Goal: Transaction & Acquisition: Purchase product/service

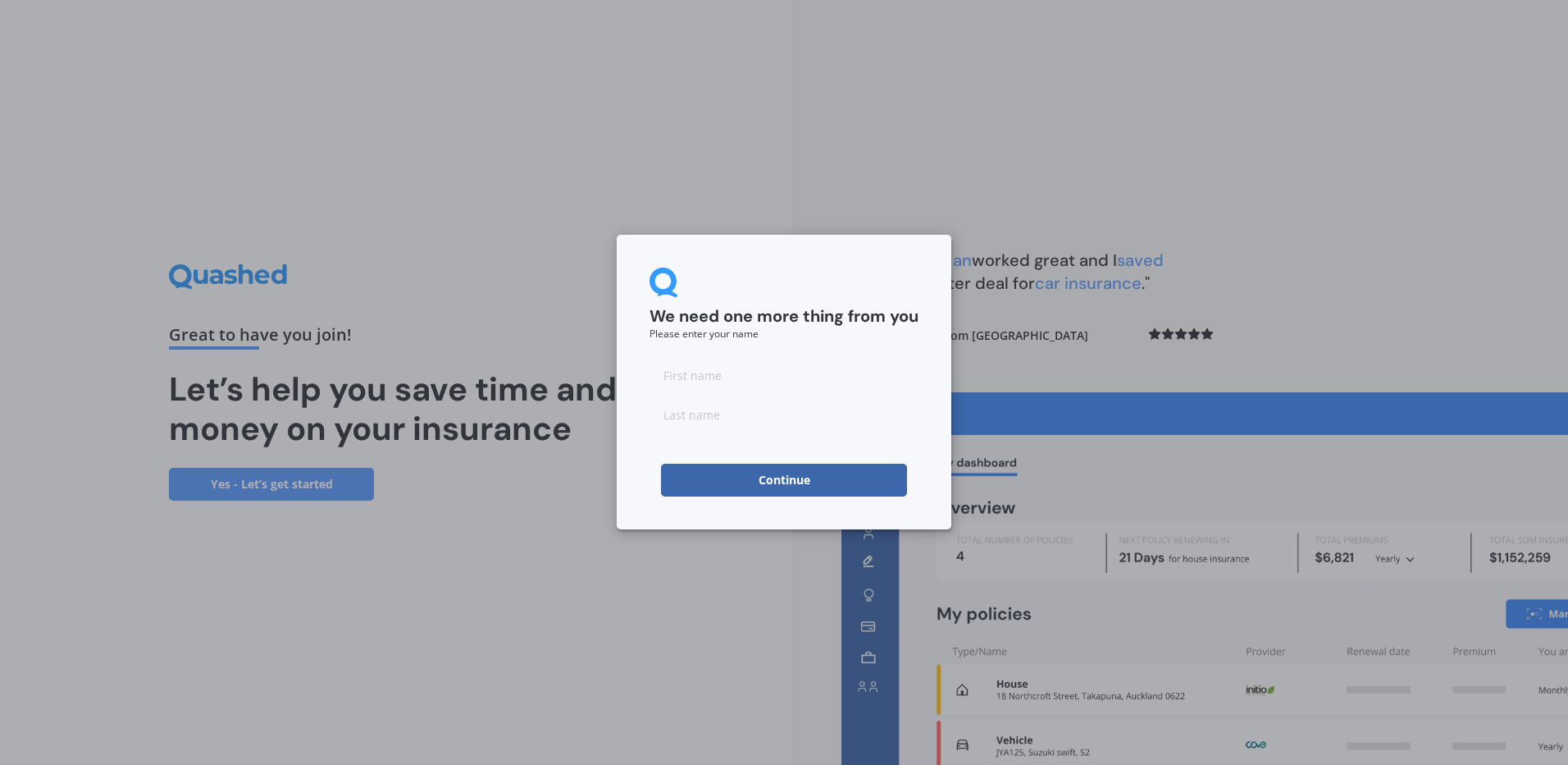
click at [858, 381] on input at bounding box center [784, 375] width 269 height 33
type input "[PERSON_NAME]"
type input "Deneys"
click at [837, 486] on button "Continue" at bounding box center [784, 480] width 246 height 33
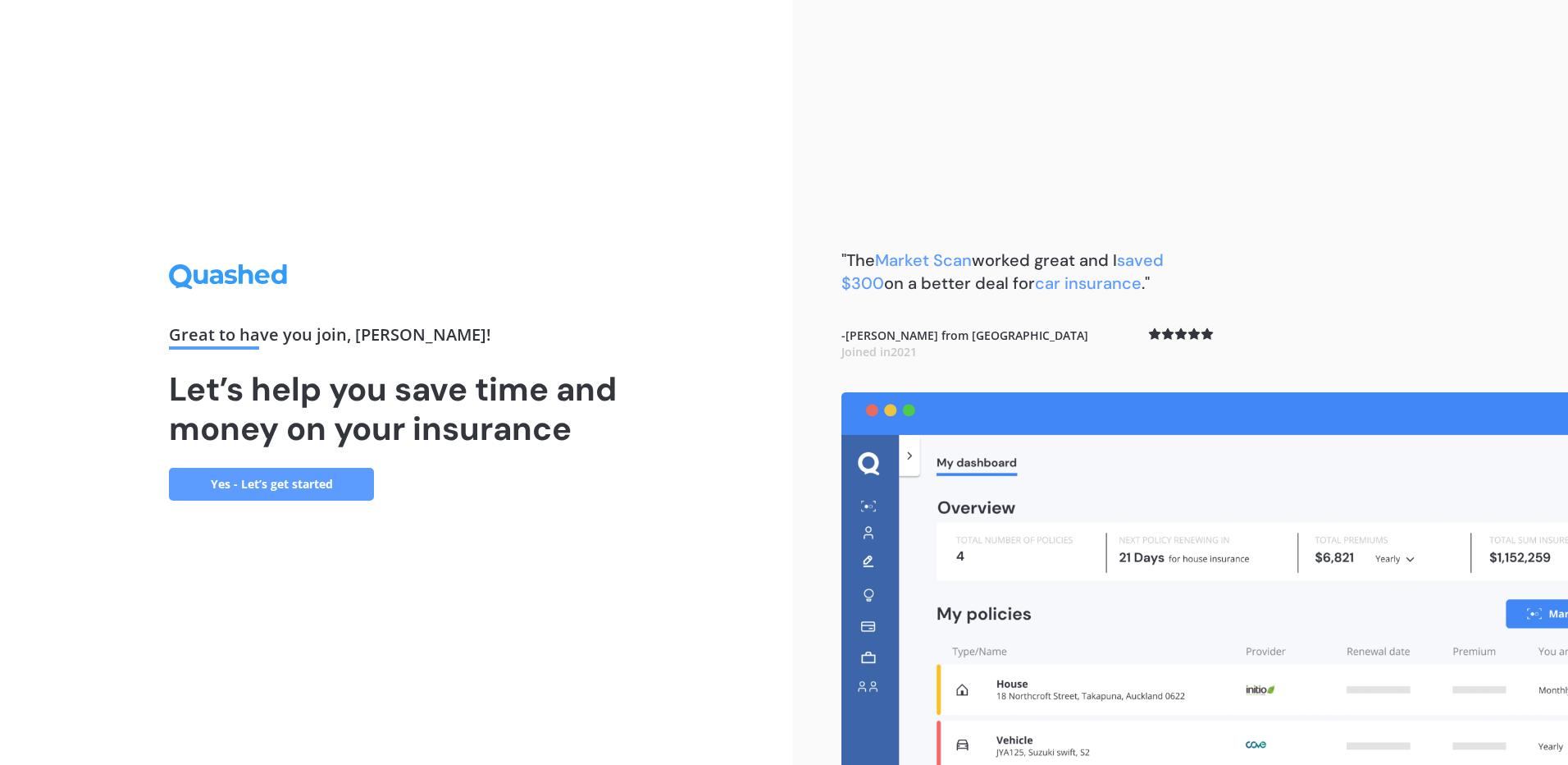
click at [336, 482] on link "Yes - Let’s get started" at bounding box center [271, 484] width 205 height 33
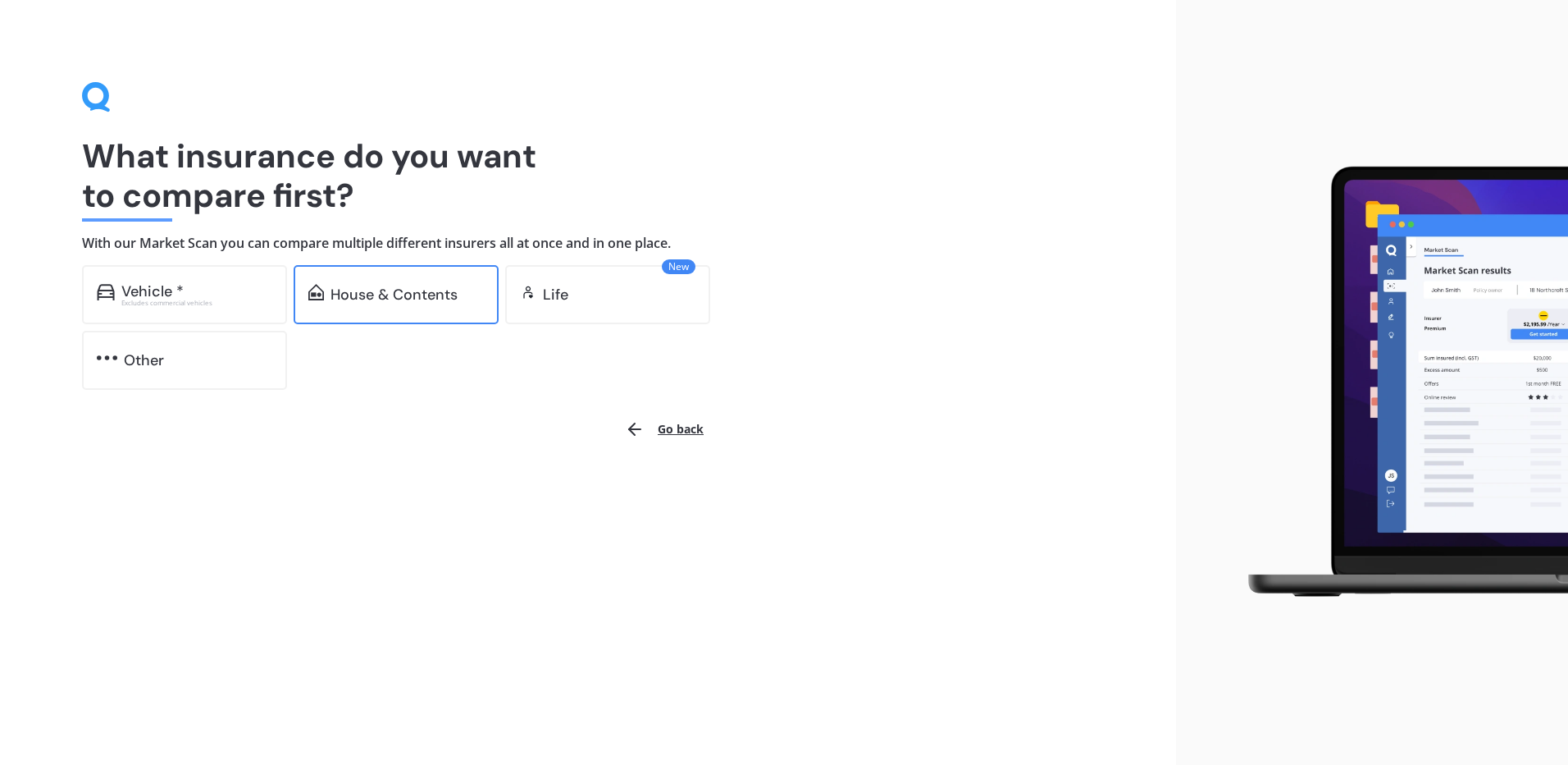
click at [442, 298] on div "House & Contents" at bounding box center [394, 294] width 127 height 16
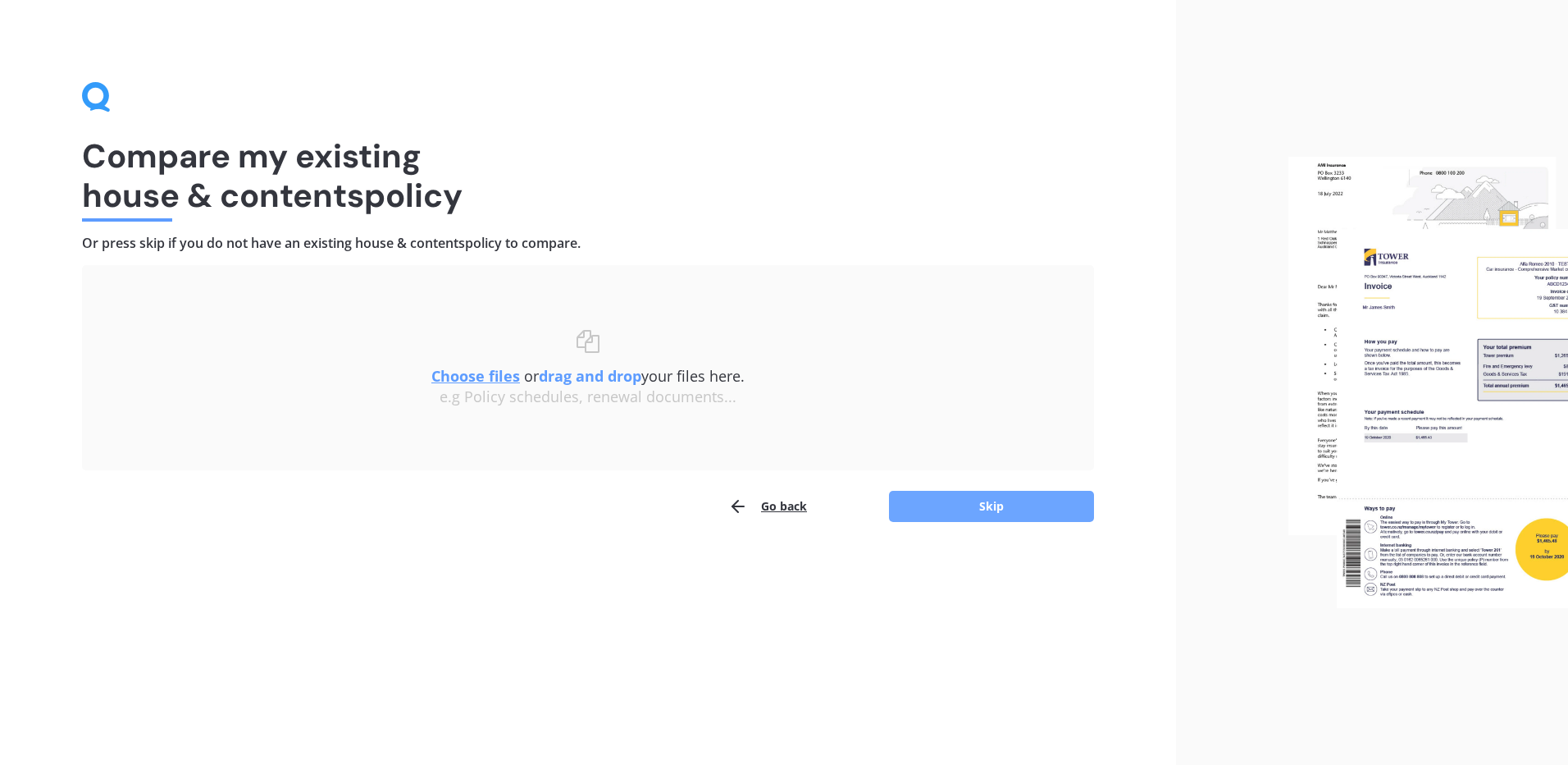
click at [970, 495] on button "Skip" at bounding box center [991, 506] width 205 height 31
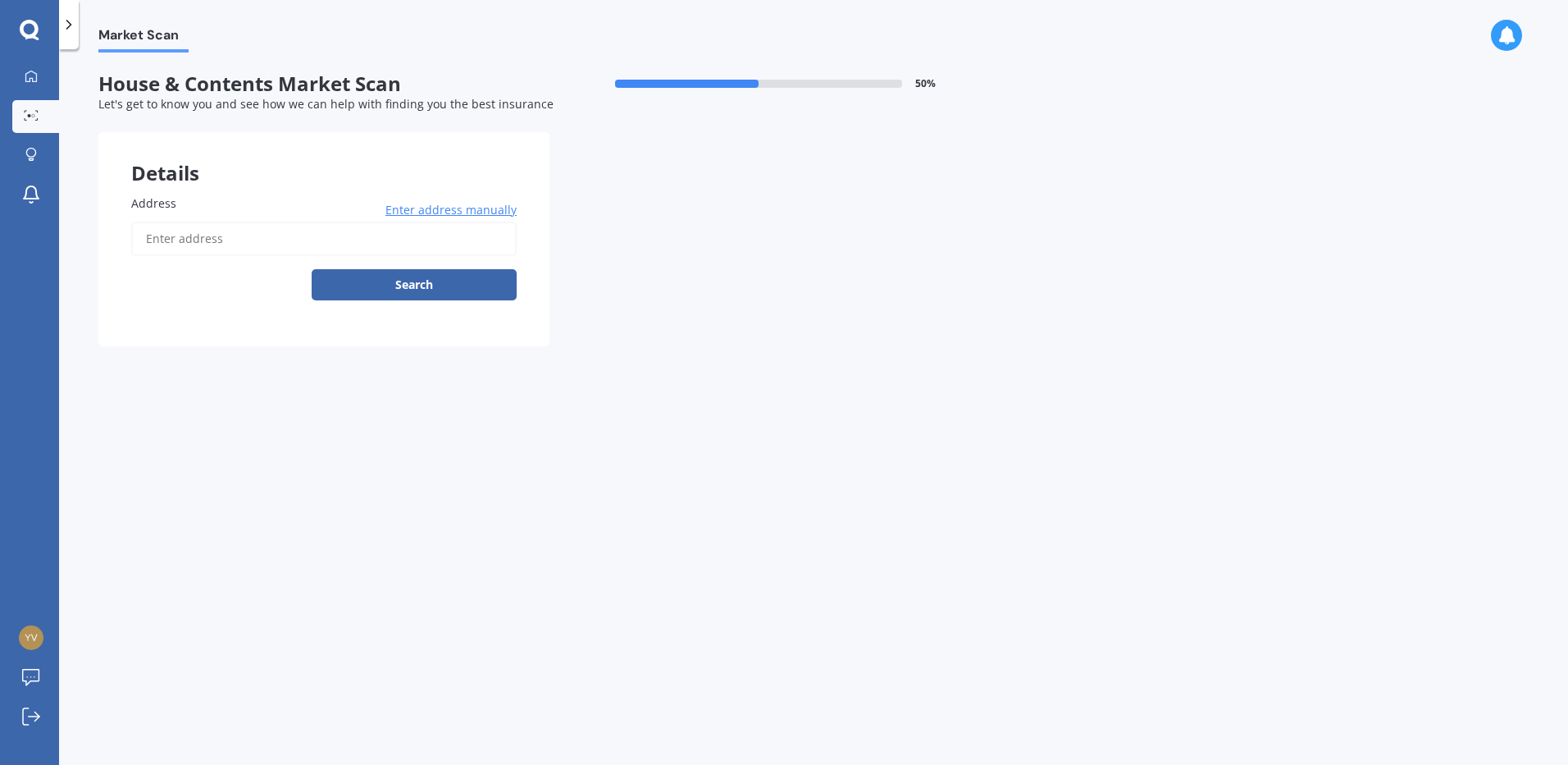
click at [383, 237] on input "Address" at bounding box center [324, 239] width 386 height 35
type input "50 Chester Road, Tawa, Wellington 5028"
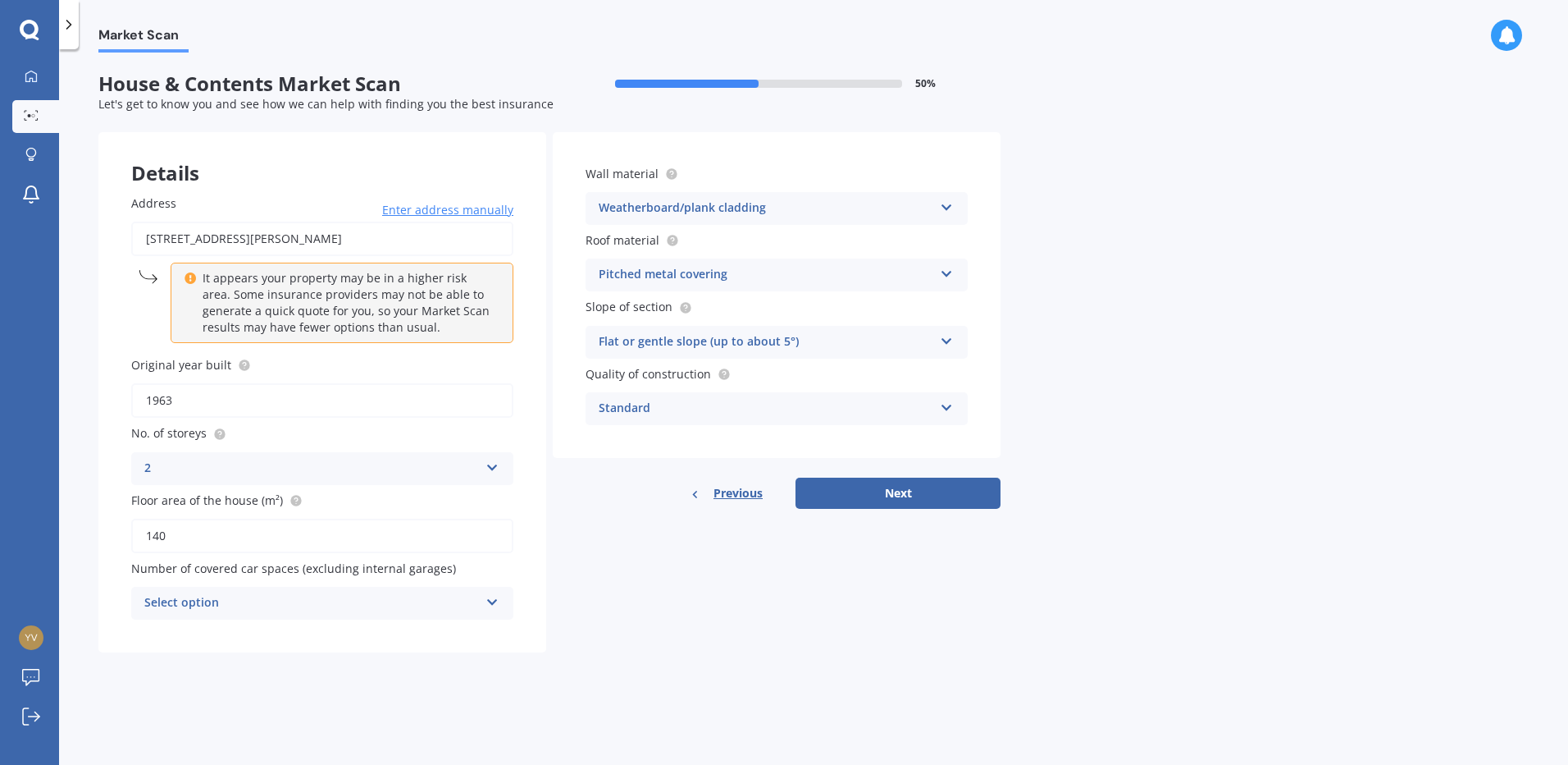
click at [873, 494] on button "Next" at bounding box center [897, 493] width 205 height 31
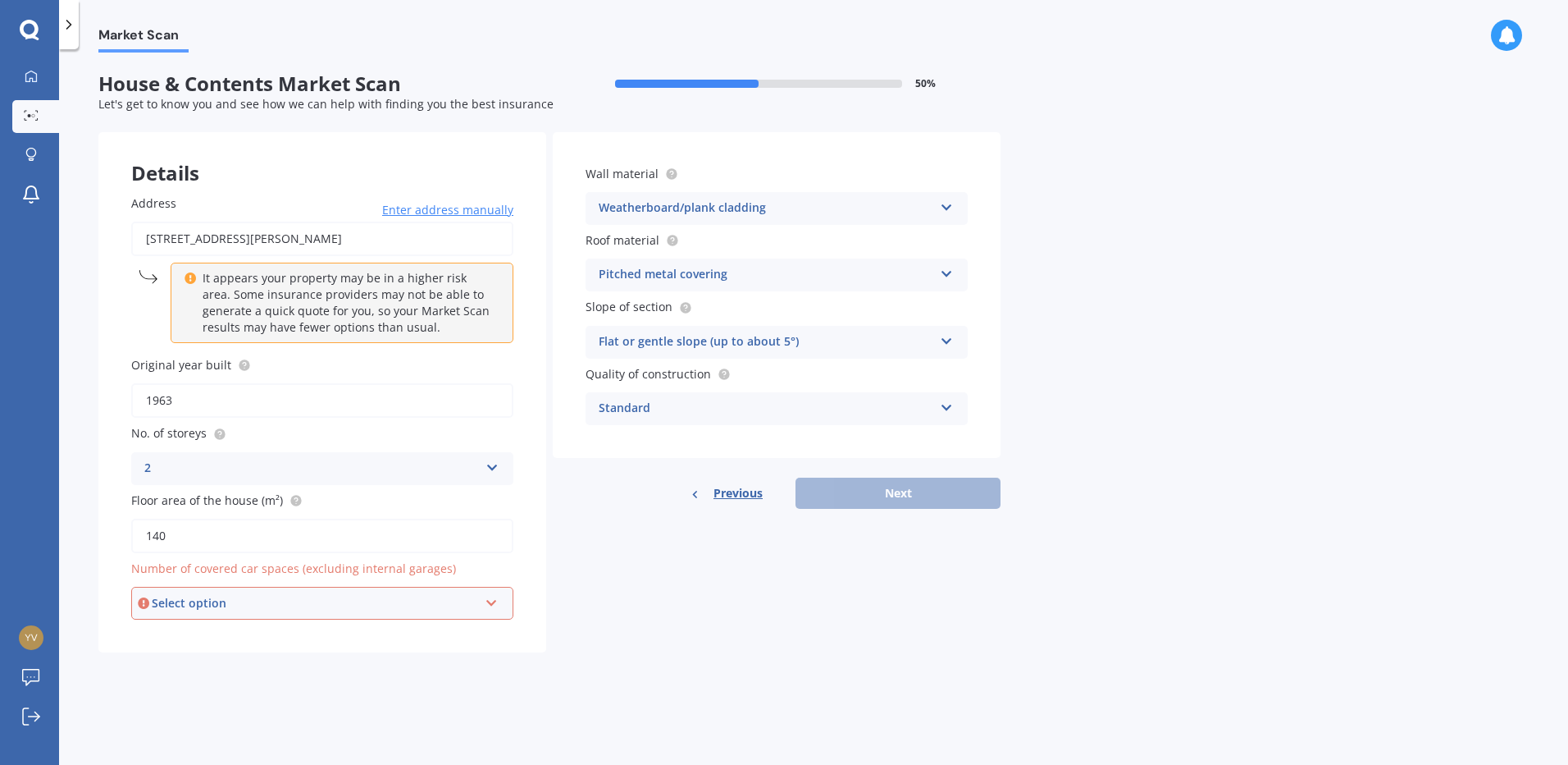
click at [349, 605] on div "Select option" at bounding box center [315, 603] width 326 height 18
click at [349, 605] on div "0" at bounding box center [315, 603] width 326 height 18
click at [349, 605] on div "Select option" at bounding box center [315, 603] width 326 height 18
click at [314, 425] on div "0" at bounding box center [322, 425] width 379 height 30
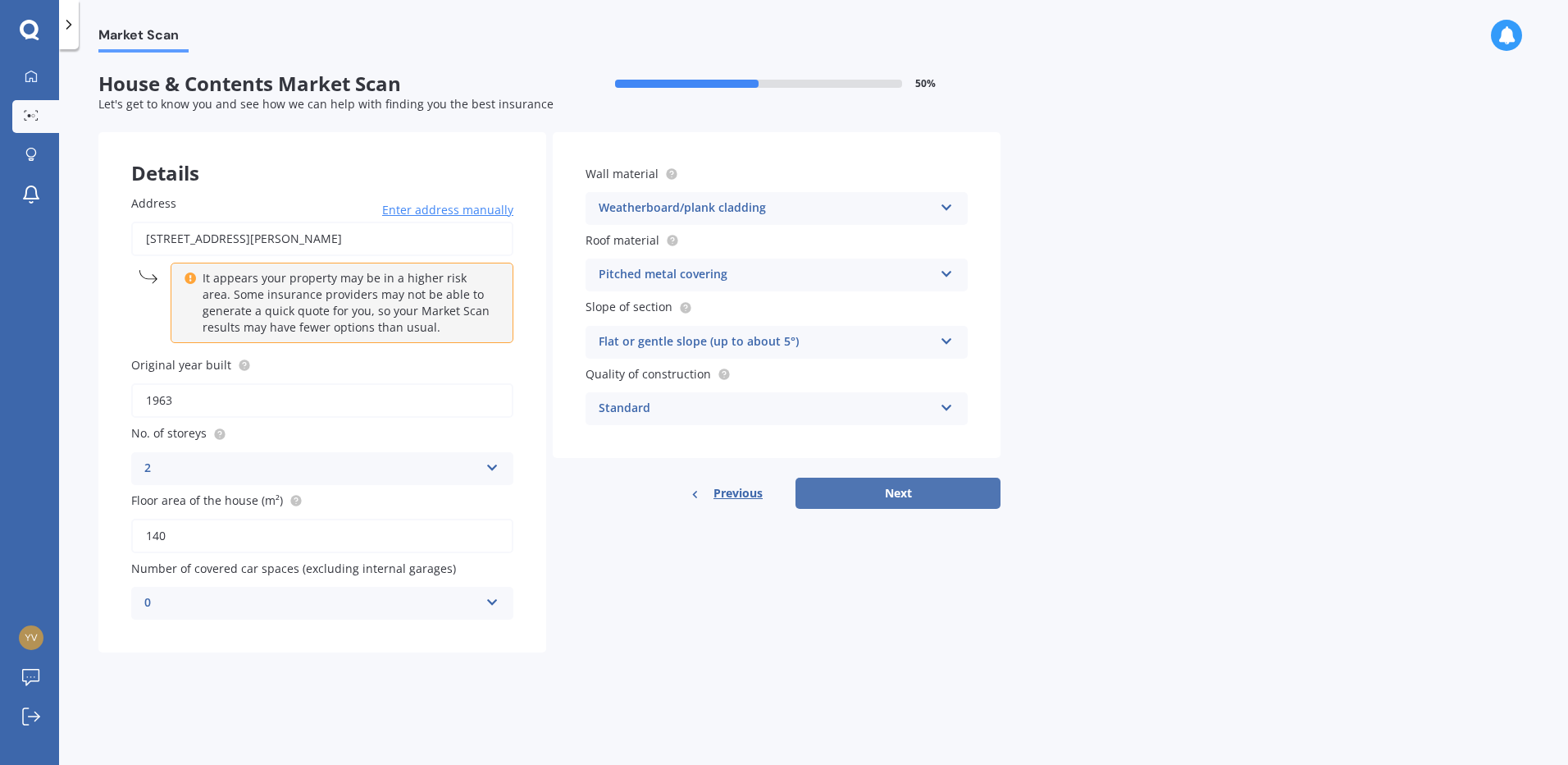
click at [907, 501] on button "Next" at bounding box center [897, 493] width 205 height 31
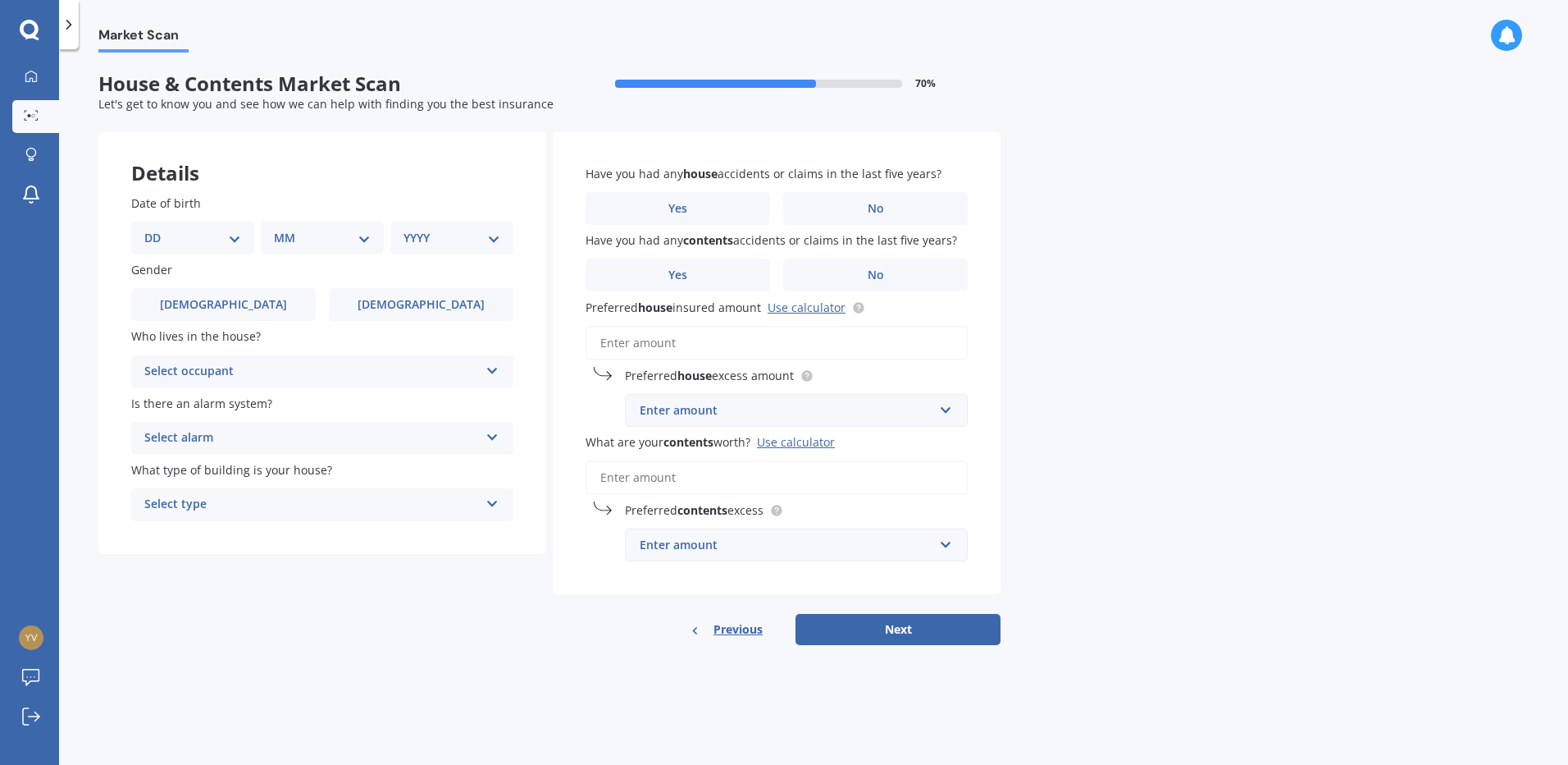
click at [228, 239] on select "DD 01 02 03 04 05 06 07 08 09 10 11 12 13 14 15 16 17 18 19 20 21 22 23 24 25 2…" at bounding box center [192, 238] width 96 height 18
select select "11"
click at [157, 229] on select "DD 01 02 03 04 05 06 07 08 09 10 11 12 13 14 15 16 17 18 19 20 21 22 23 24 25 2…" at bounding box center [192, 238] width 96 height 18
click at [368, 241] on select "MM 01 02 03 04 05 06 07 08 09 10 11 12" at bounding box center [325, 238] width 90 height 18
select select "06"
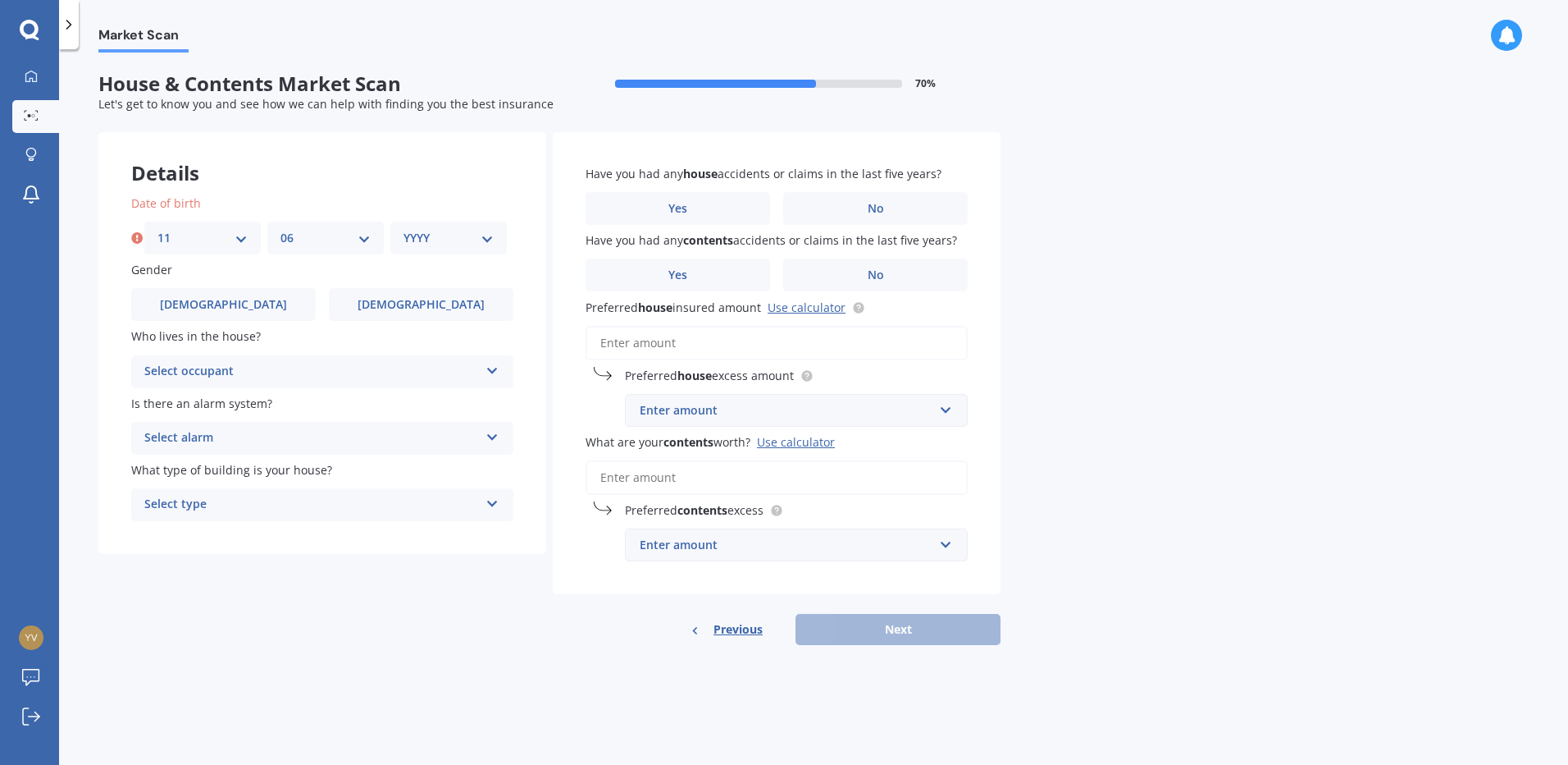
click at [280, 229] on select "MM 01 02 03 04 05 06 07 08 09 10 11 12" at bounding box center [325, 238] width 90 height 18
click at [483, 231] on select "YYYY 2009 2008 2007 2006 2005 2004 2003 2002 2001 2000 1999 1998 1997 1996 1995…" at bounding box center [448, 238] width 90 height 18
select select "1982"
click at [404, 229] on select "YYYY 2009 2008 2007 2006 2005 2004 2003 2002 2001 2000 1999 1998 1997 1996 1995…" at bounding box center [448, 238] width 90 height 18
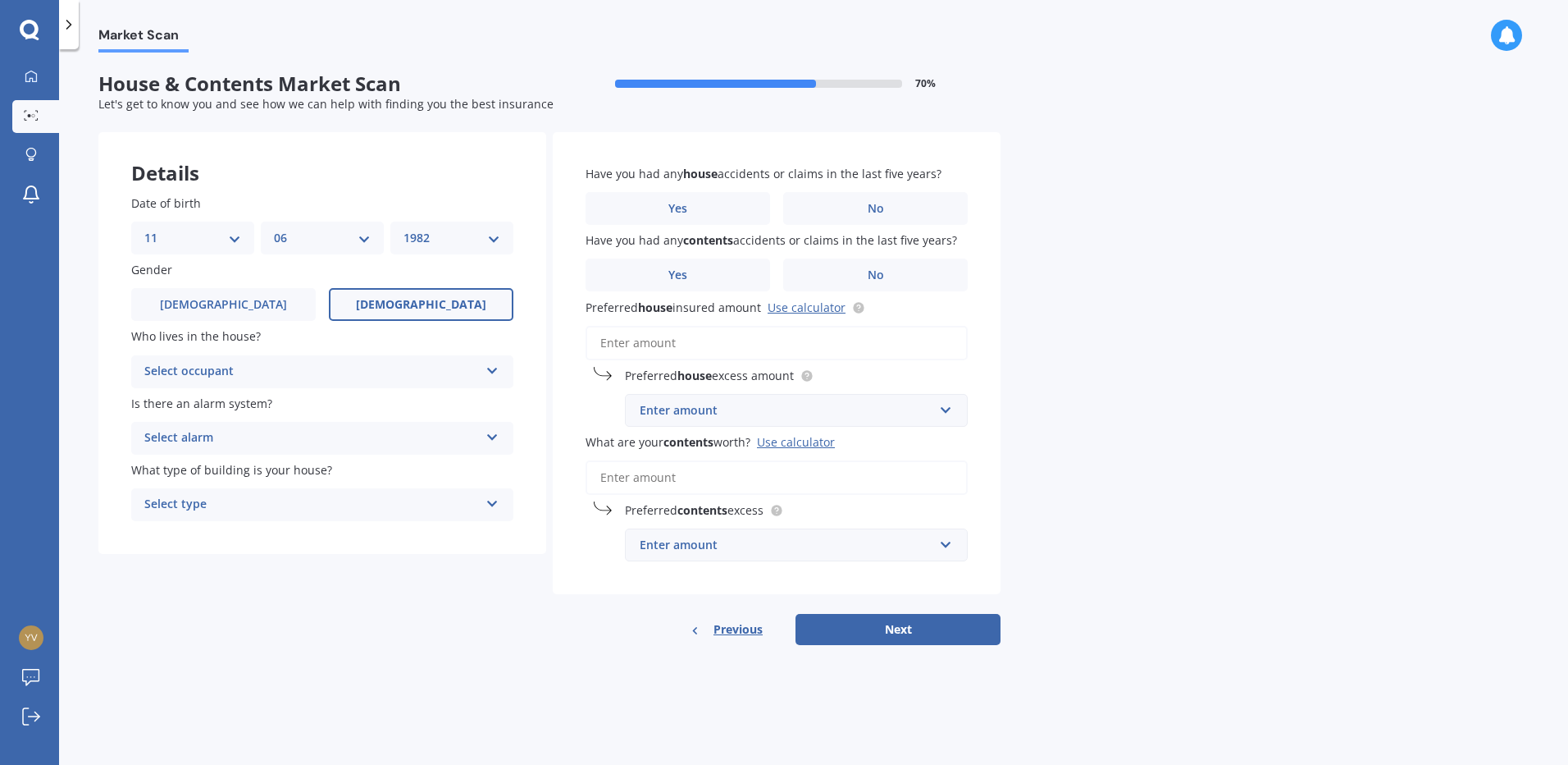
click at [443, 306] on label "Female" at bounding box center [421, 304] width 185 height 33
click at [0, 0] on input "Female" at bounding box center [0, 0] width 0 height 0
click at [382, 374] on div "Select occupant" at bounding box center [311, 372] width 335 height 20
click at [378, 404] on div "Owner" at bounding box center [322, 404] width 381 height 30
click at [397, 440] on div "Select alarm" at bounding box center [311, 438] width 335 height 20
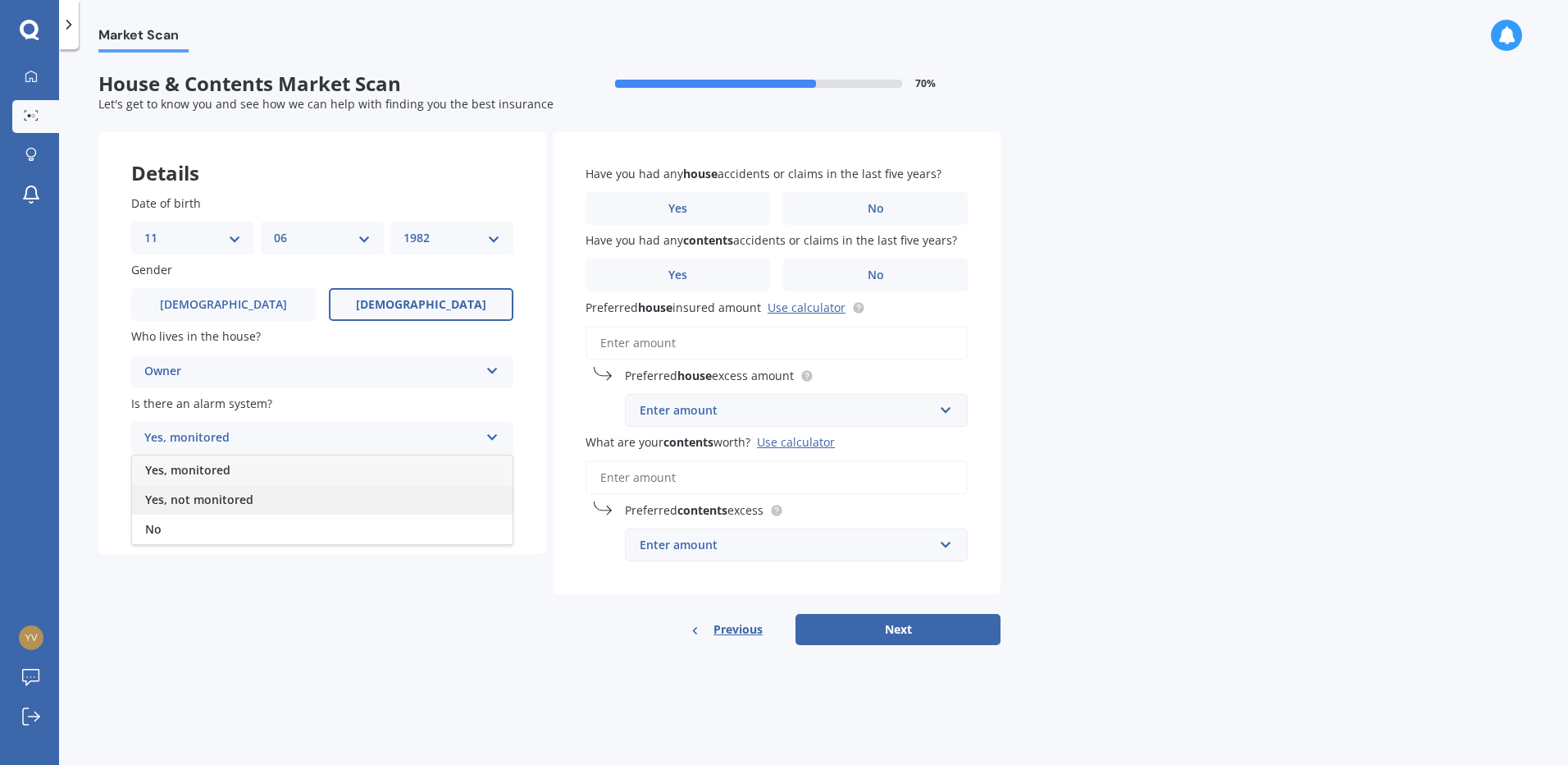
click at [376, 496] on div "Yes, not monitored" at bounding box center [322, 500] width 381 height 30
click at [376, 519] on div "Select type Freestanding Multi-unit (in a block of 6 or less) Multi-unit (in a …" at bounding box center [322, 505] width 382 height 33
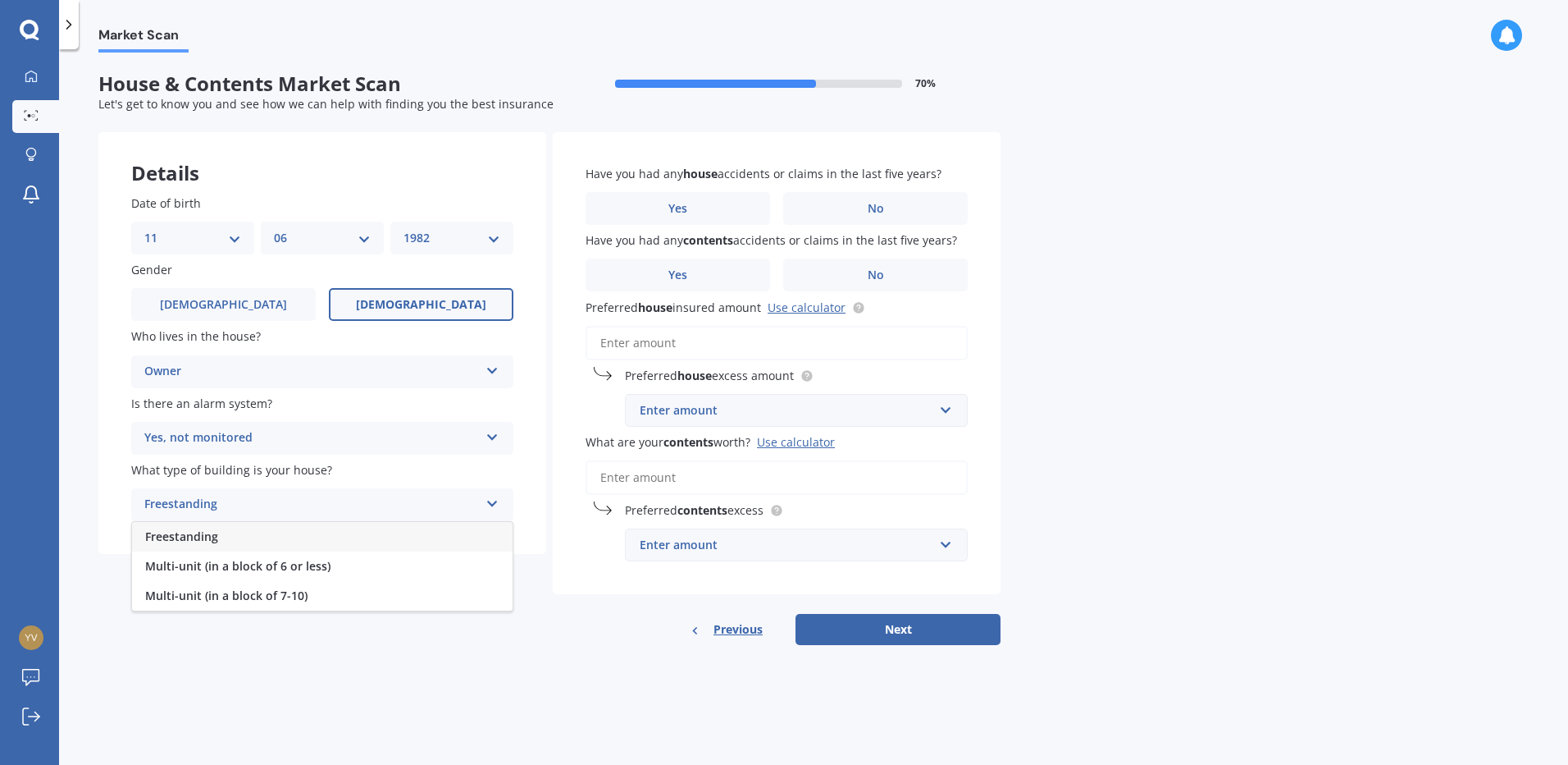
click at [376, 542] on div "Freestanding" at bounding box center [322, 537] width 381 height 30
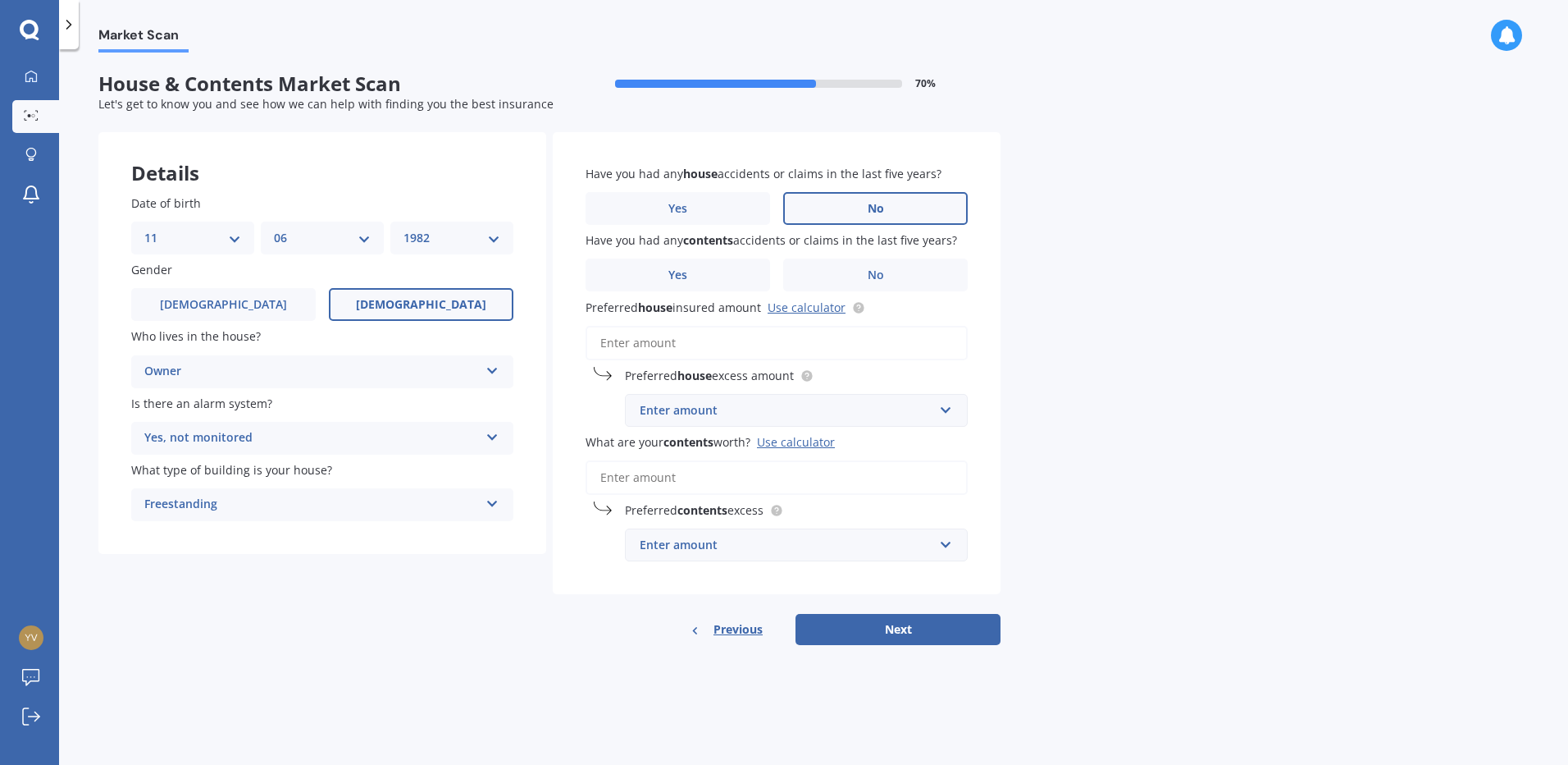
click at [936, 212] on label "No" at bounding box center [875, 209] width 185 height 33
click at [0, 0] on input "No" at bounding box center [0, 0] width 0 height 0
click at [938, 286] on label "No" at bounding box center [875, 275] width 185 height 33
click at [0, 0] on input "No" at bounding box center [0, 0] width 0 height 0
click at [758, 349] on input "Preferred house insured amount Use calculator" at bounding box center [777, 343] width 382 height 35
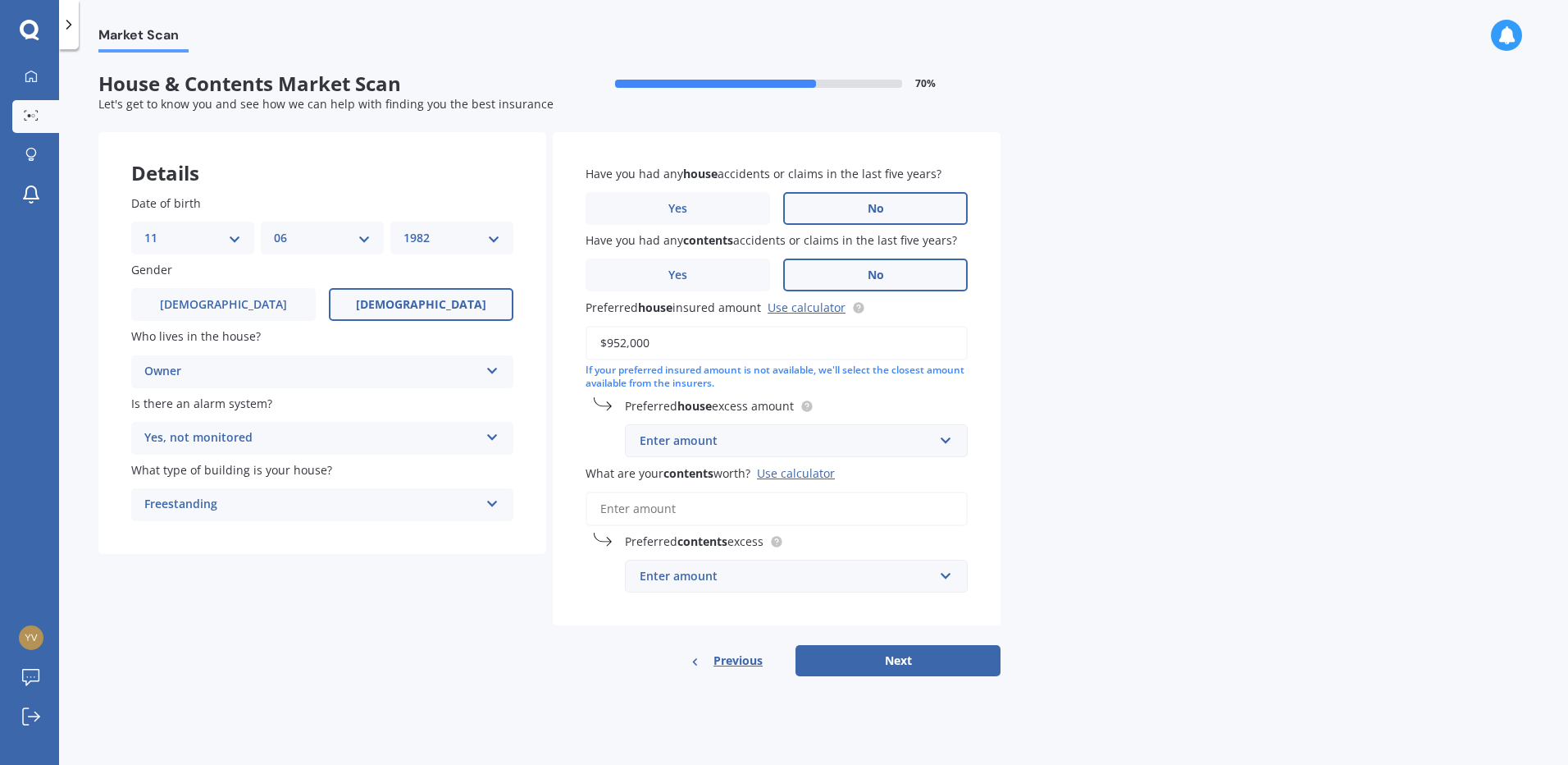
type input "$952,000"
click at [770, 437] on div "Enter amount" at bounding box center [786, 440] width 293 height 18
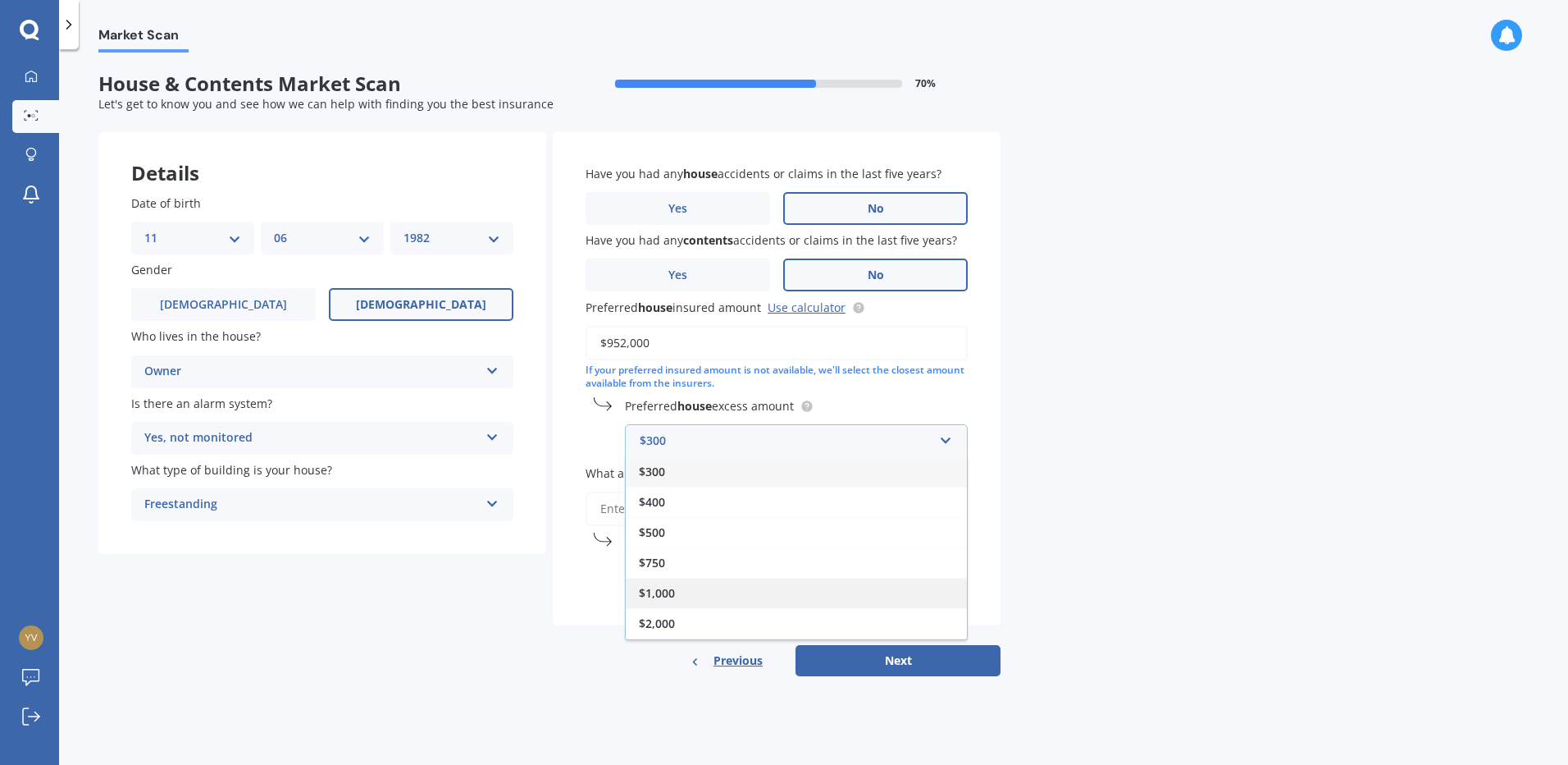
click at [695, 594] on div "$1,000" at bounding box center [796, 593] width 341 height 31
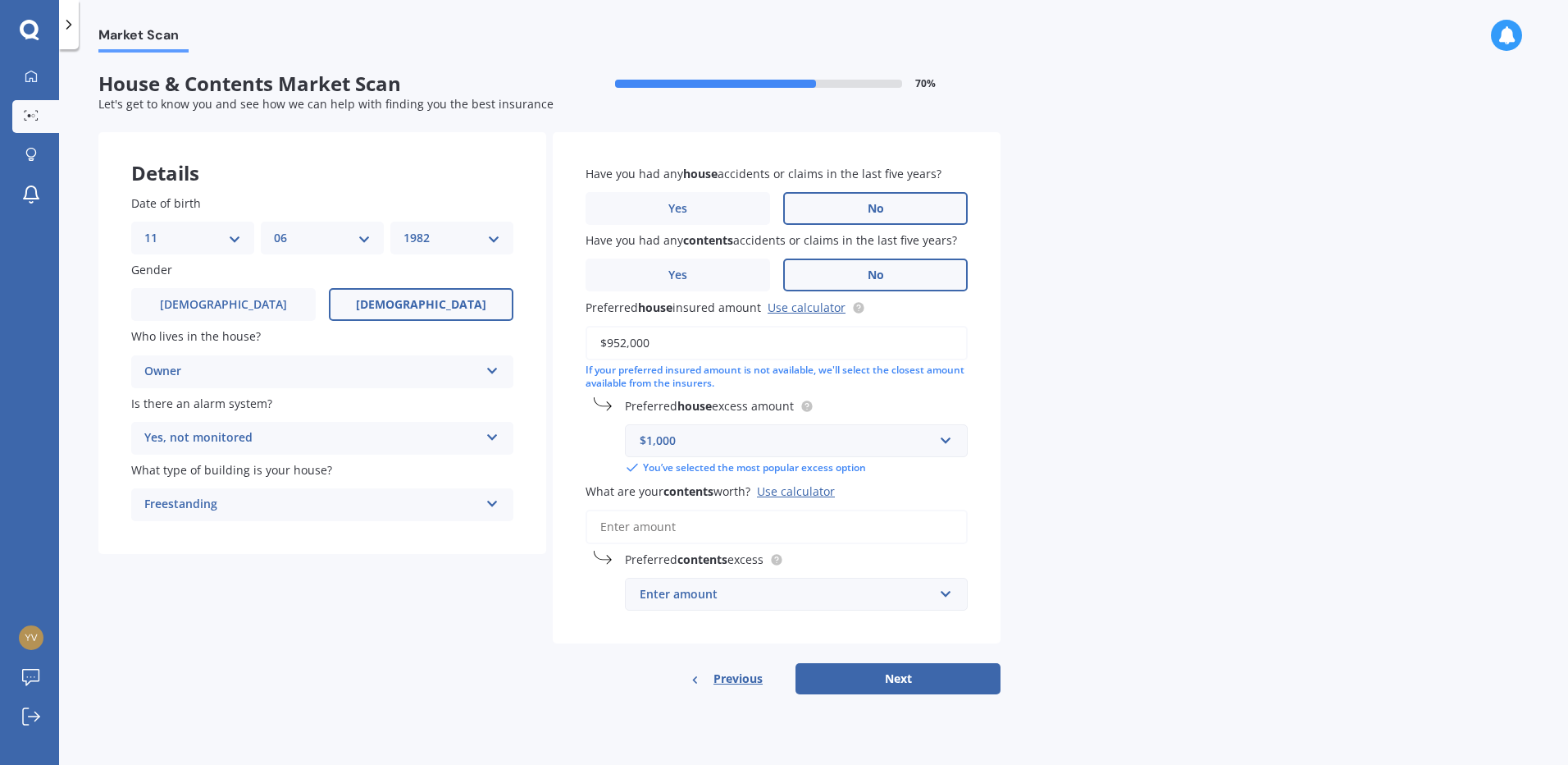
click at [795, 529] on input "What are your contents worth? Use calculator" at bounding box center [777, 527] width 382 height 35
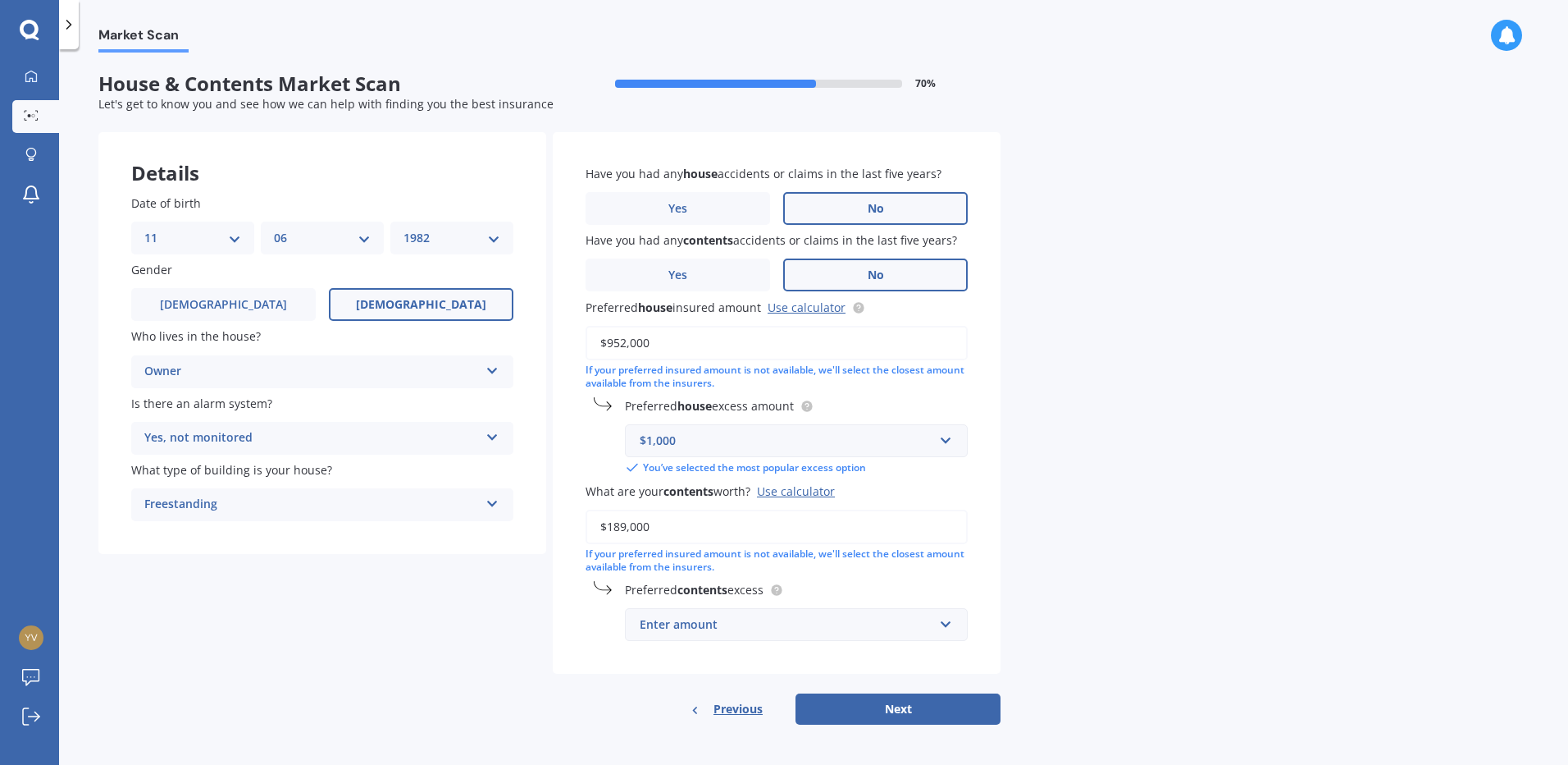
type input "$189,000"
click at [858, 631] on div "Enter amount" at bounding box center [786, 624] width 293 height 18
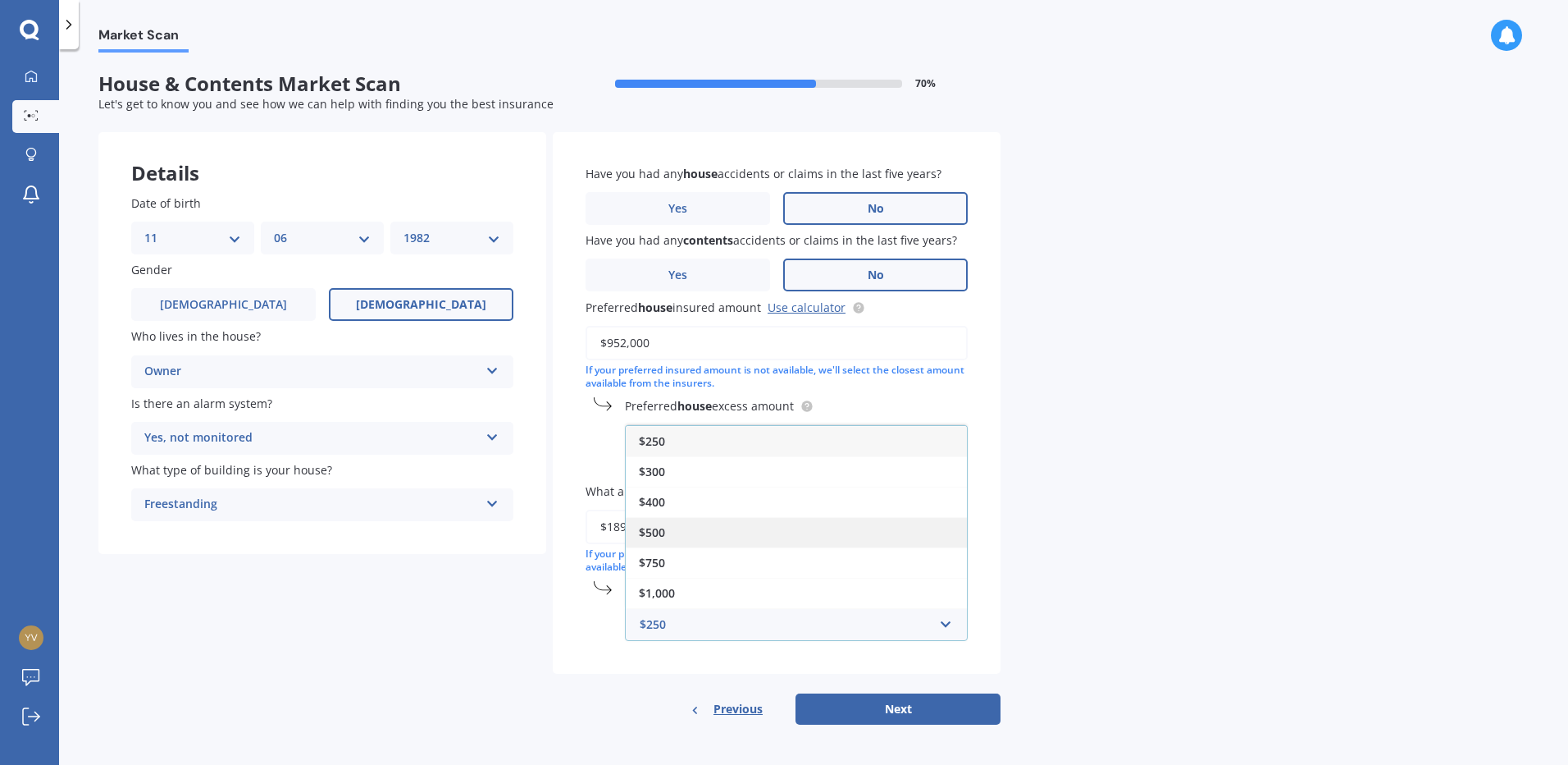
click at [754, 532] on div "$500" at bounding box center [796, 532] width 341 height 31
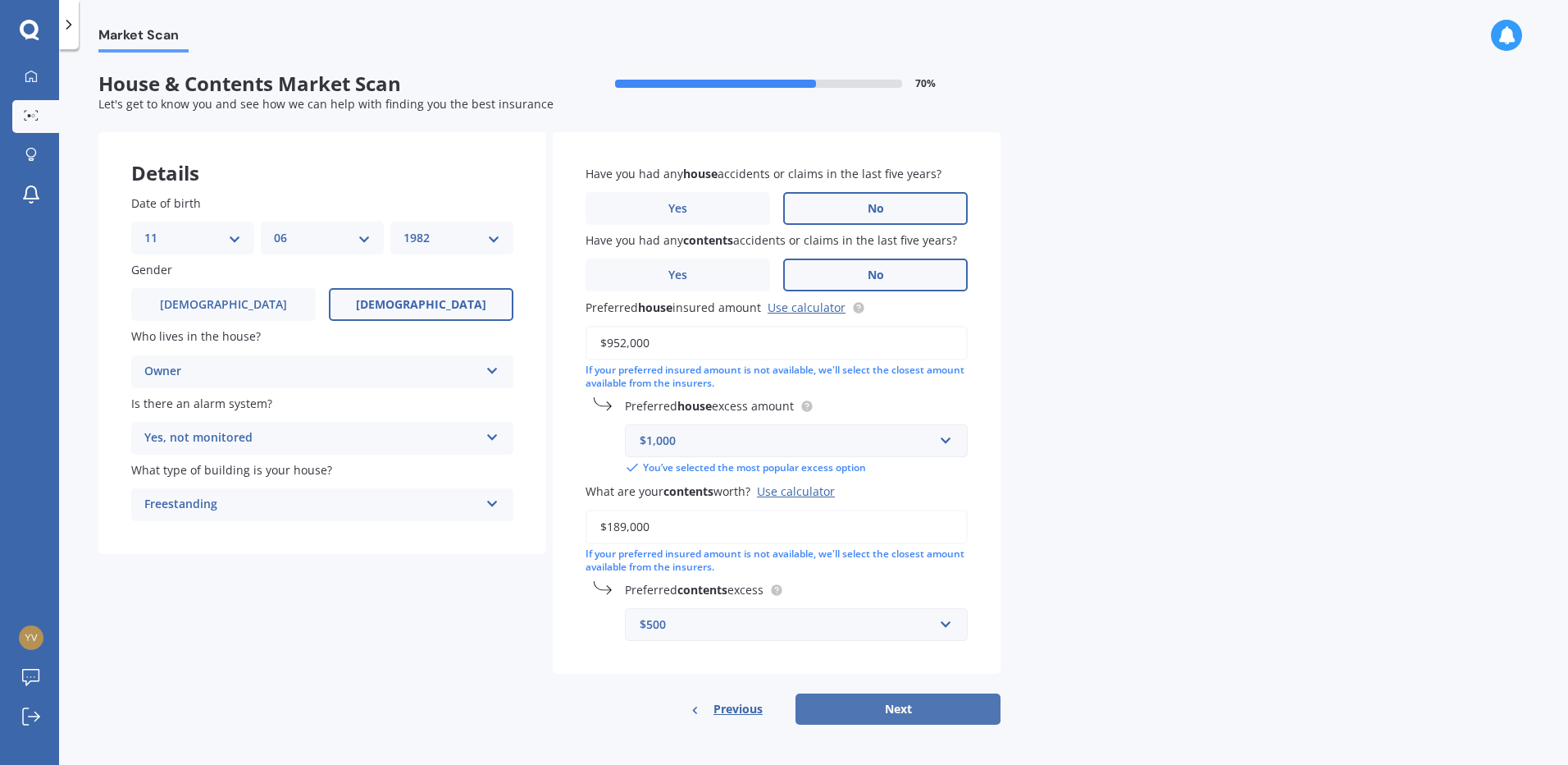
click at [927, 709] on button "Next" at bounding box center [897, 709] width 205 height 31
select select "11"
select select "06"
select select "1982"
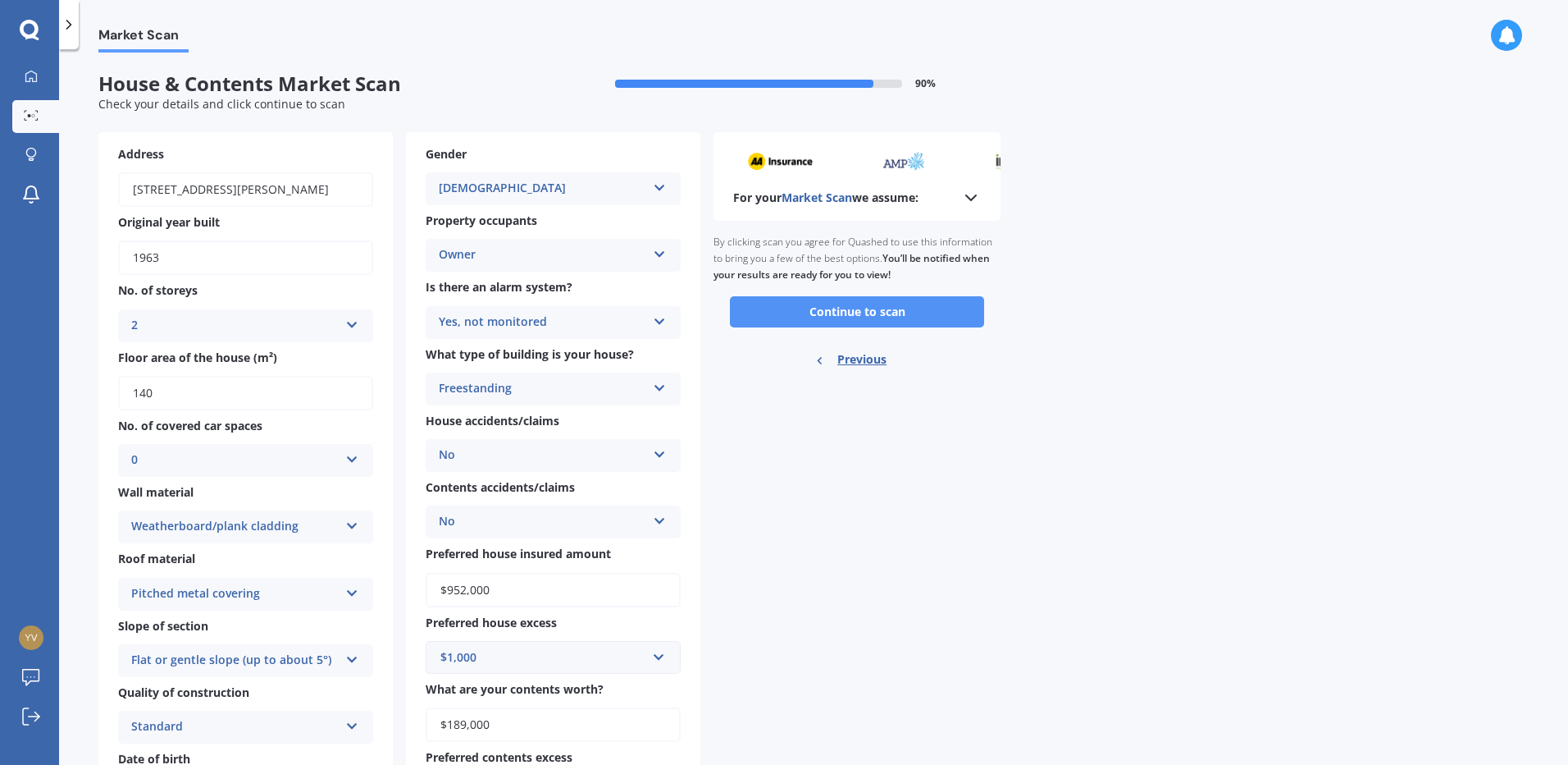
click at [920, 316] on button "Continue to scan" at bounding box center [857, 312] width 255 height 31
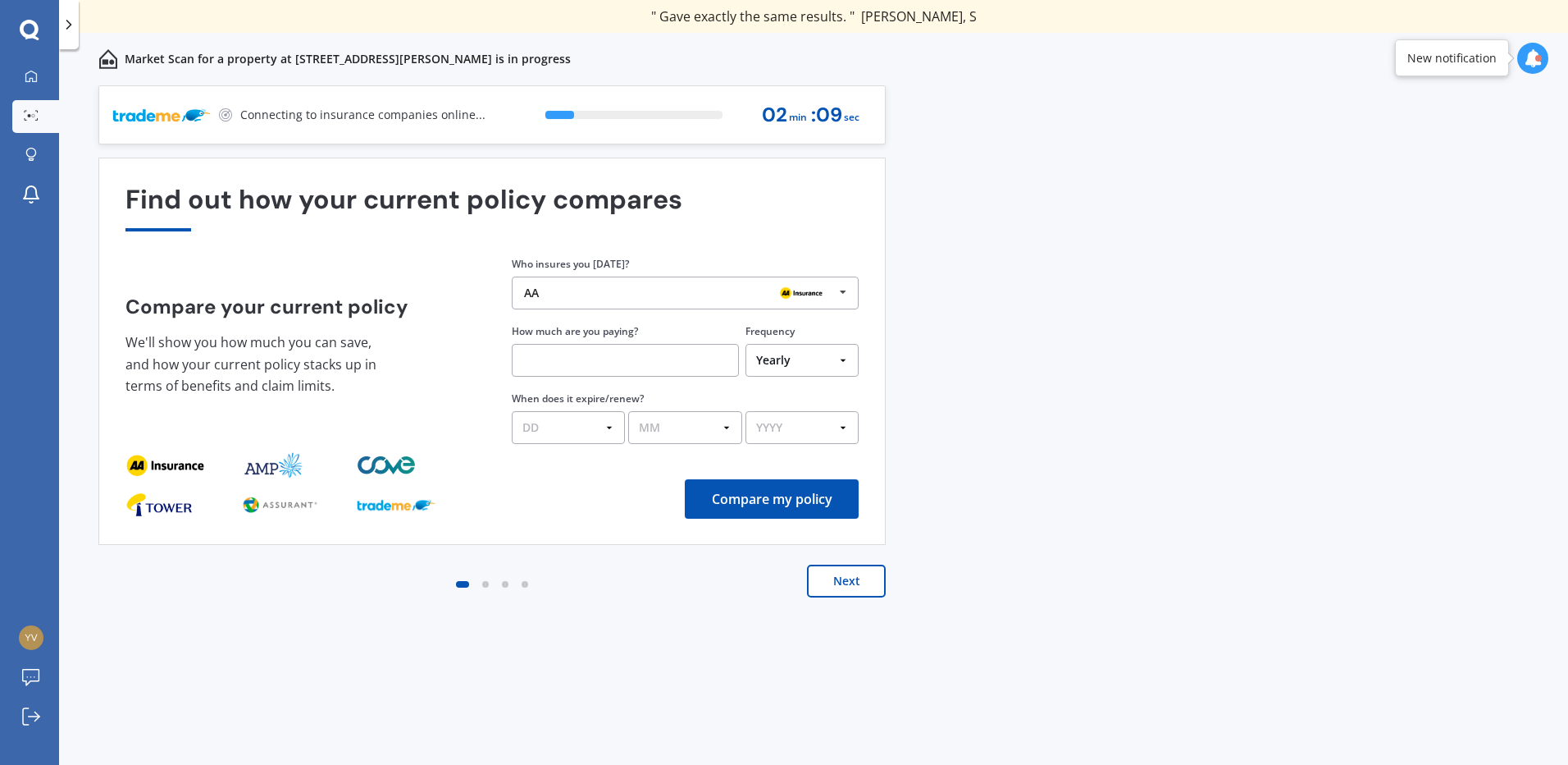
click at [592, 349] on input "text" at bounding box center [625, 360] width 227 height 33
paste input "$4,626.00"
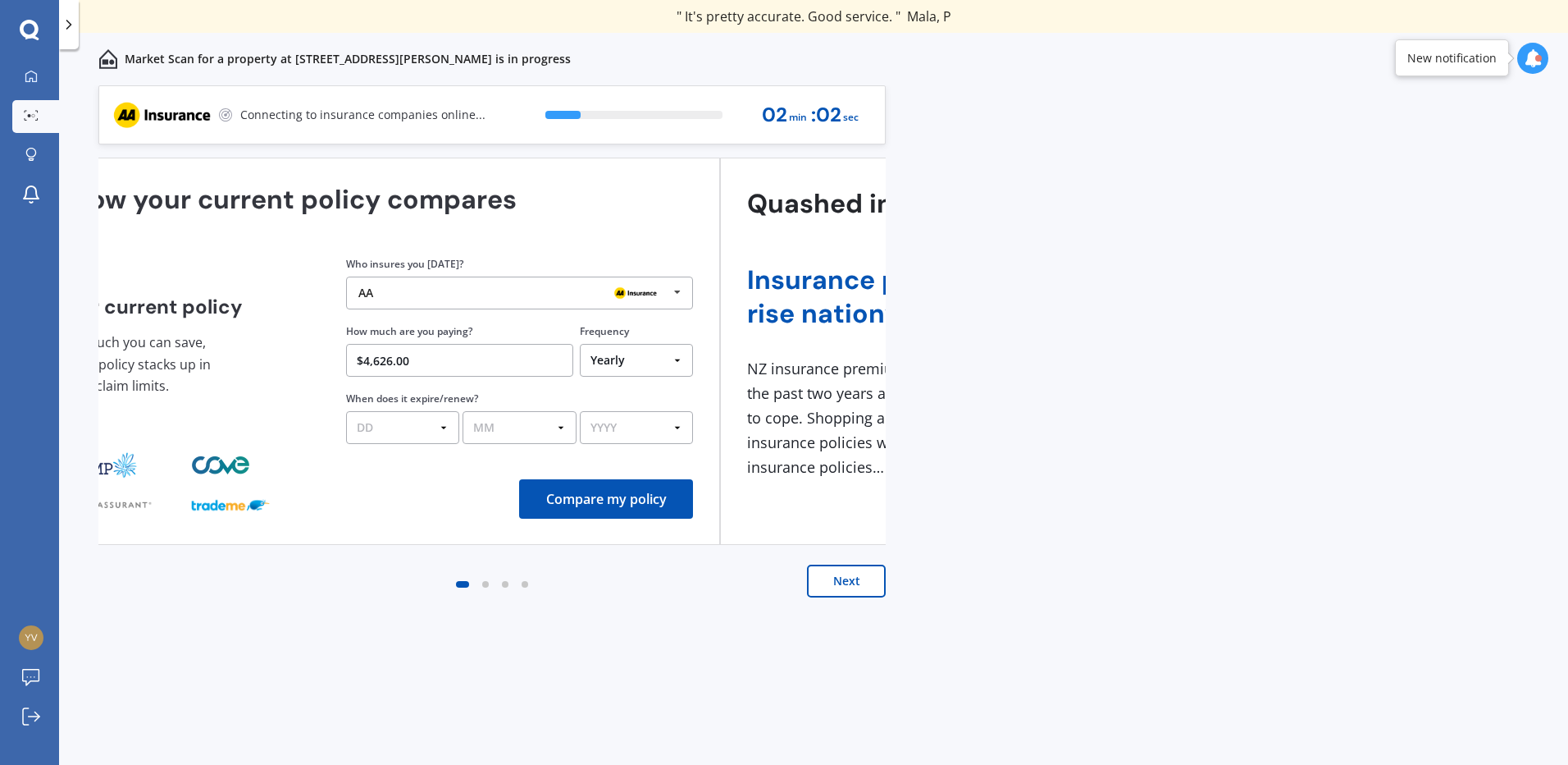
drag, startPoint x: 610, startPoint y: 355, endPoint x: 444, endPoint y: 350, distance: 166.1
click at [444, 350] on input "$4,626.00" at bounding box center [460, 360] width 227 height 33
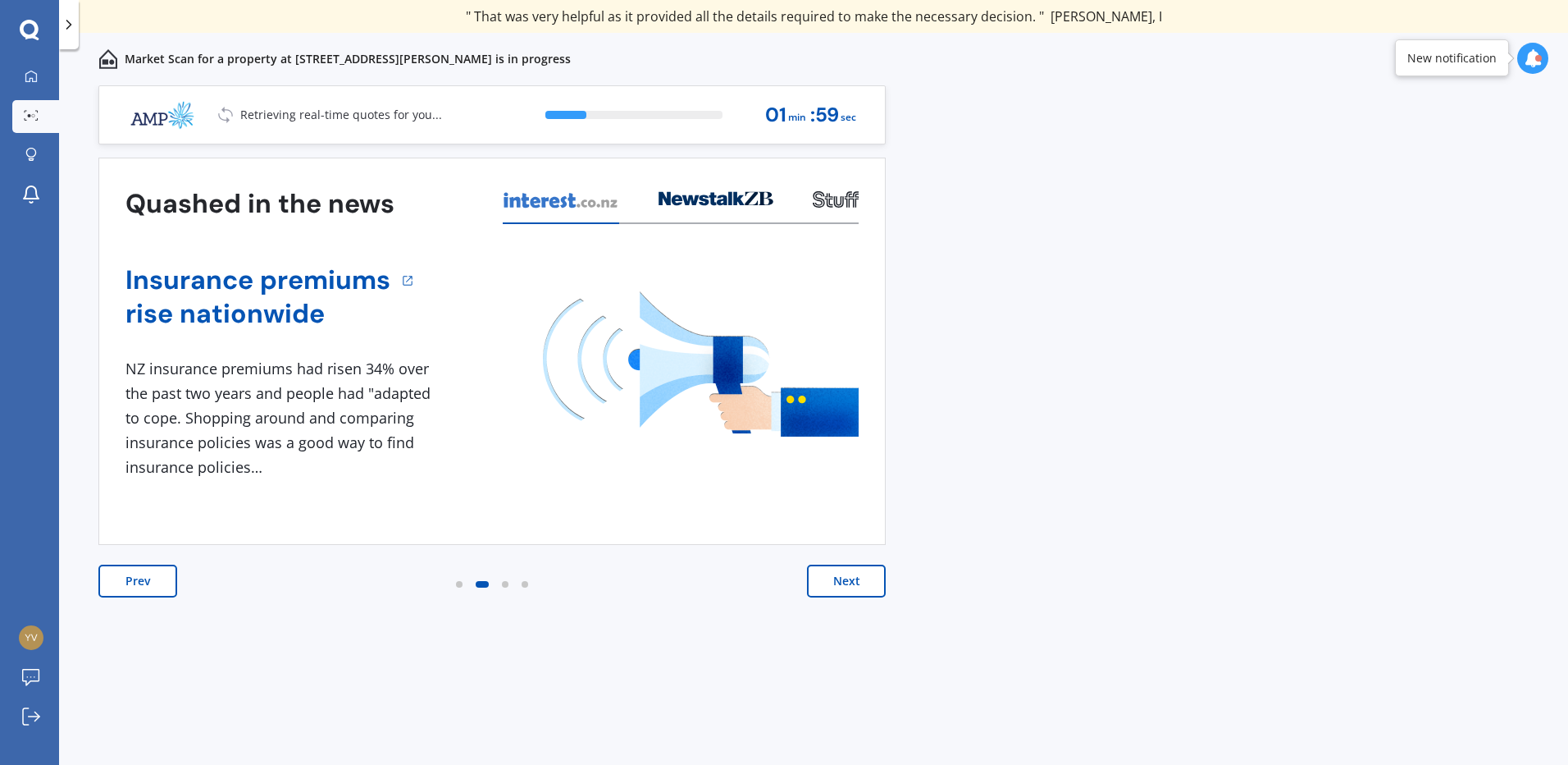
click at [152, 575] on button "Prev" at bounding box center [138, 581] width 79 height 33
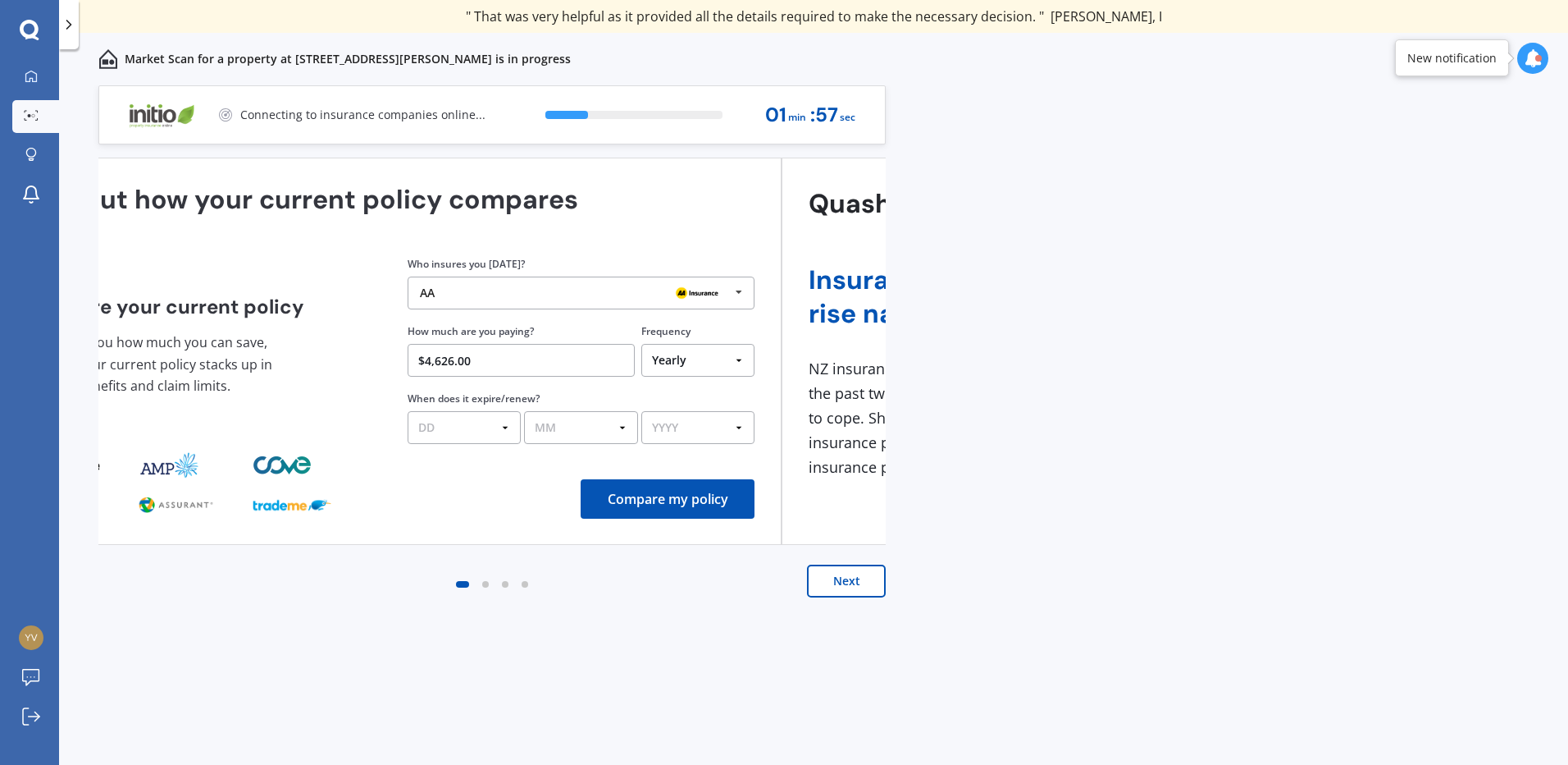
drag, startPoint x: 573, startPoint y: 363, endPoint x: 468, endPoint y: 351, distance: 105.7
click at [468, 351] on input "$4,626.00" at bounding box center [522, 360] width 227 height 33
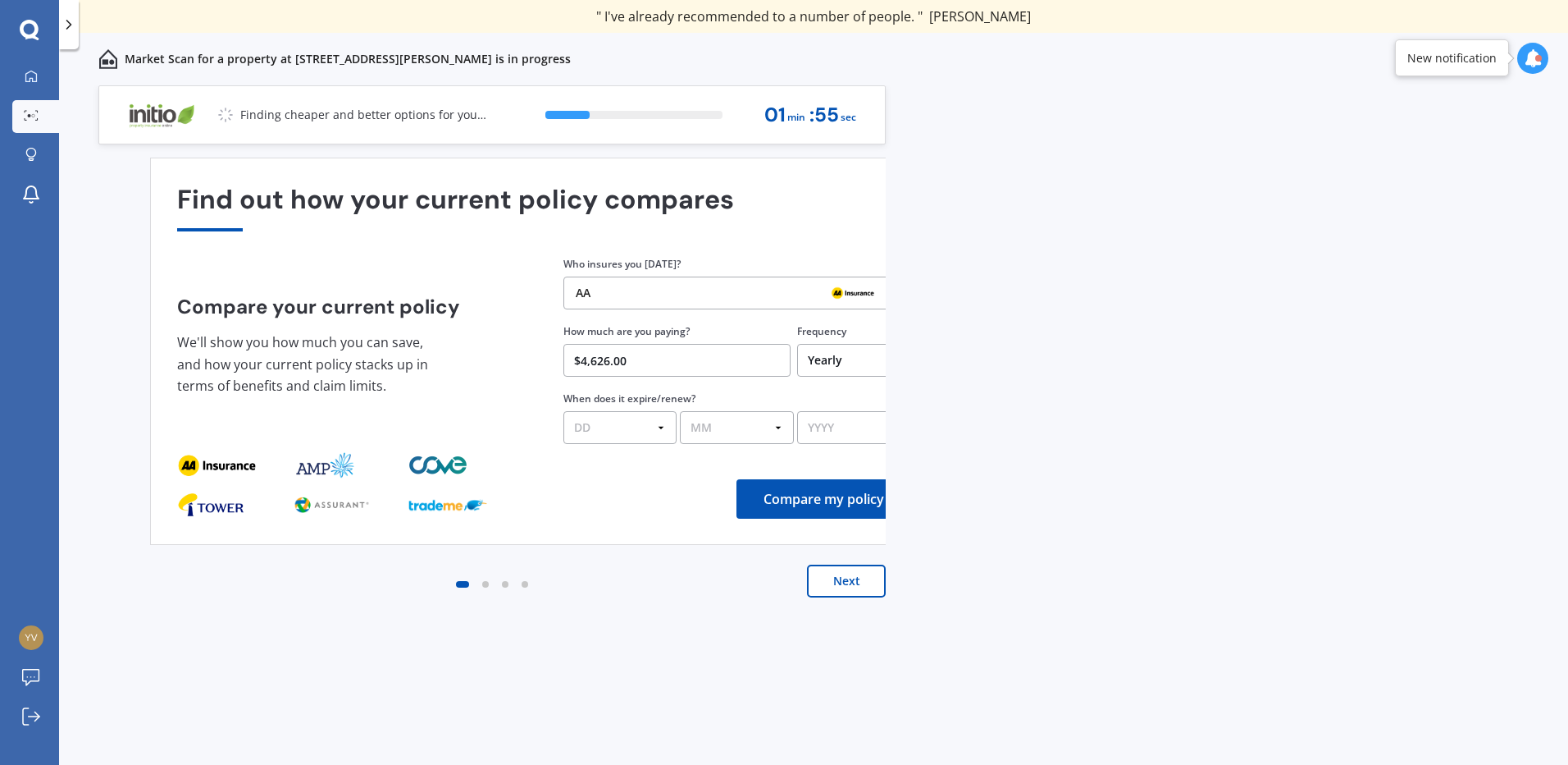
drag, startPoint x: 522, startPoint y: 364, endPoint x: 670, endPoint y: 364, distance: 148.0
click at [670, 364] on input "$4,626.00" at bounding box center [677, 360] width 227 height 33
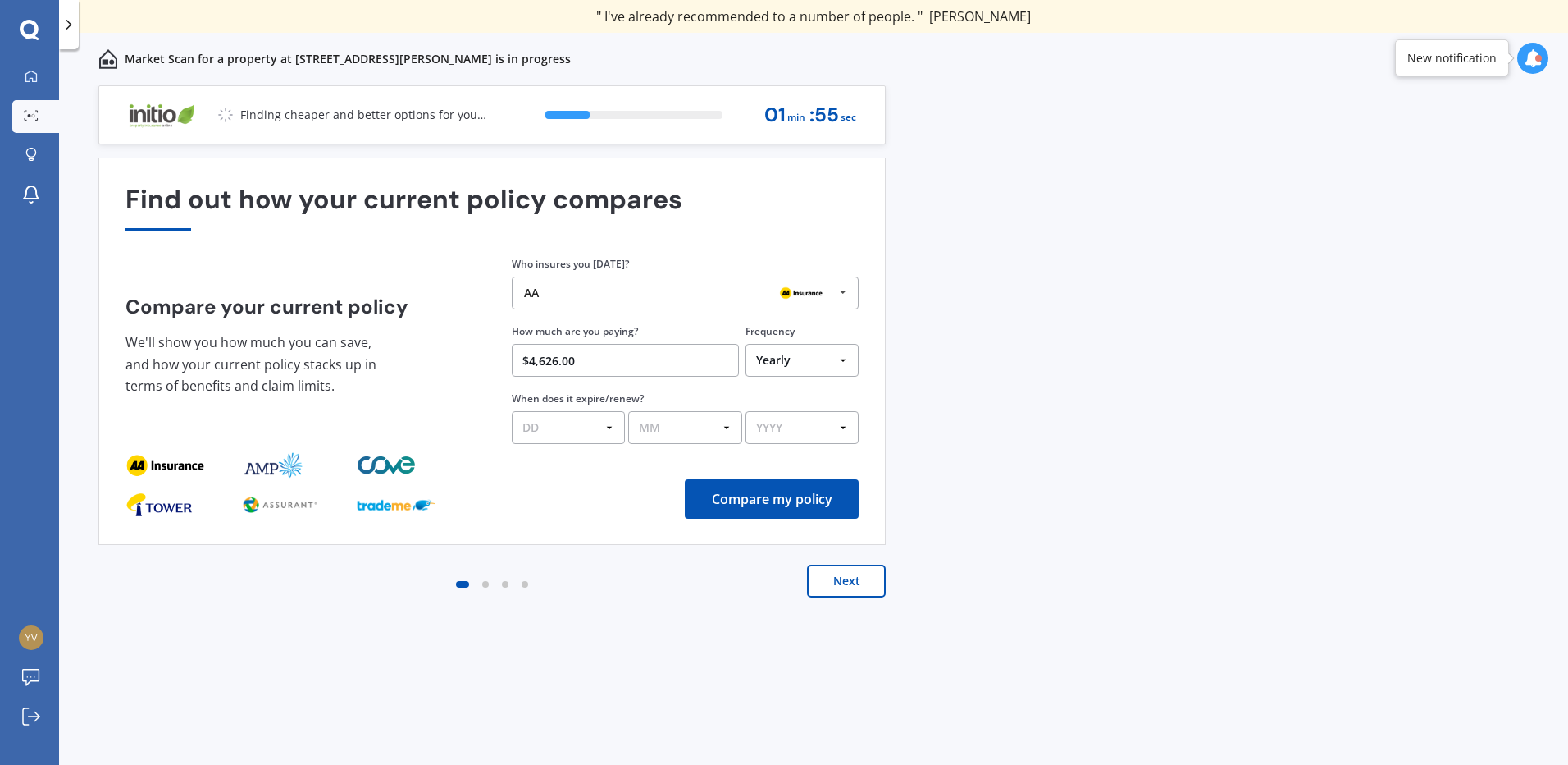
paste input "354.24"
type input "$4,354.24"
click at [570, 434] on select "DD 01 02 03 04 05 06 07 08 09 10 11 12 13 14 15 16 17 18 19 20 21 22 23 24 25 2…" at bounding box center [567, 428] width 113 height 33
select select "06"
click at [512, 411] on select "DD 01 02 03 04 05 06 07 08 09 10 11 12 13 14 15 16 17 18 19 20 21 22 23 24 25 2…" at bounding box center [568, 428] width 113 height 33
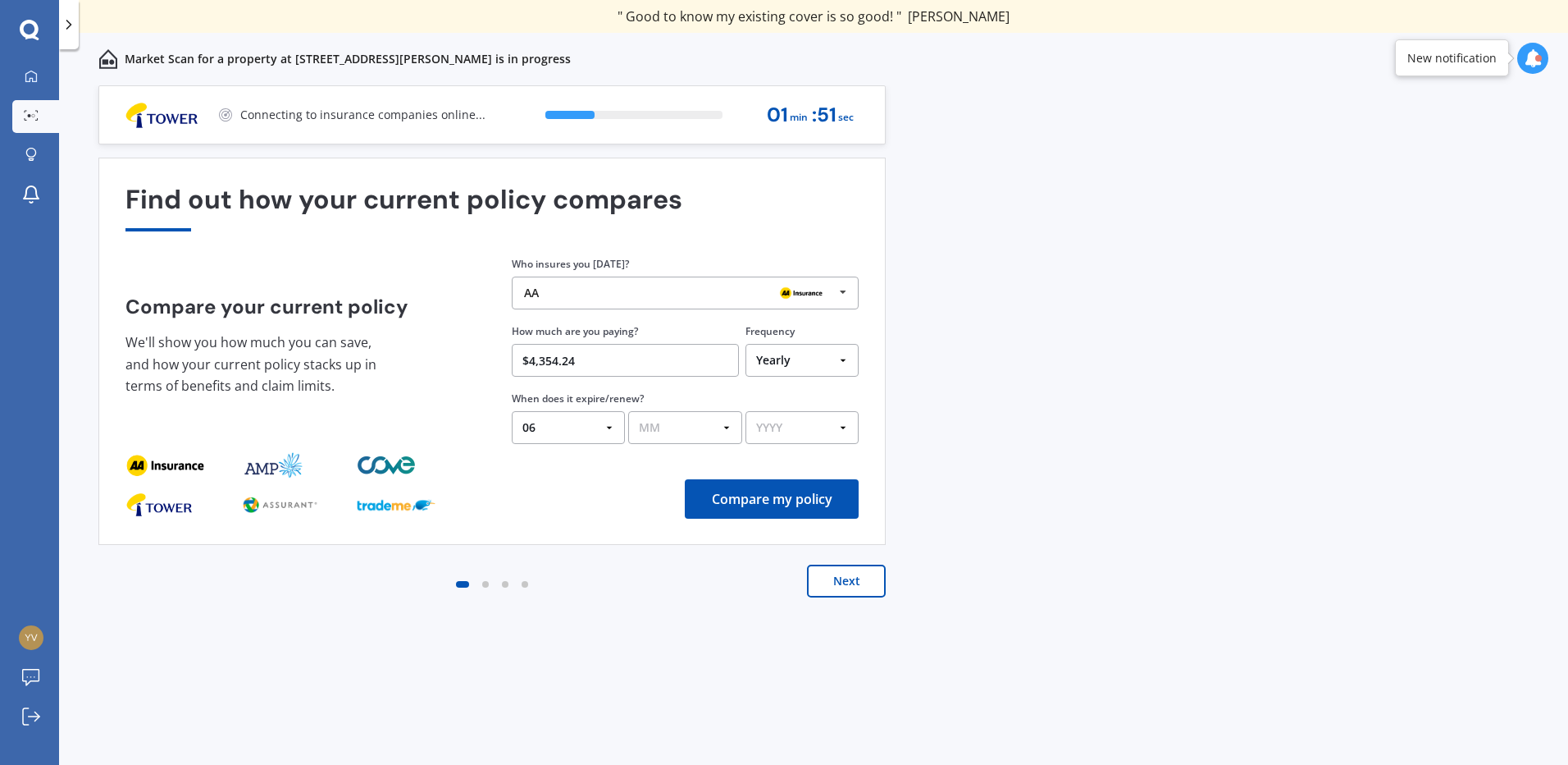
click at [719, 422] on select "MM 01 02 03 04 05 06 07 08 09 10 11 12" at bounding box center [684, 428] width 113 height 33
select select "09"
click at [628, 411] on select "MM 01 02 03 04 05 06 07 08 09 10 11 12" at bounding box center [684, 428] width 113 height 33
click at [848, 419] on select "YYYY 2026 2025 2024" at bounding box center [802, 428] width 113 height 33
select select "2025"
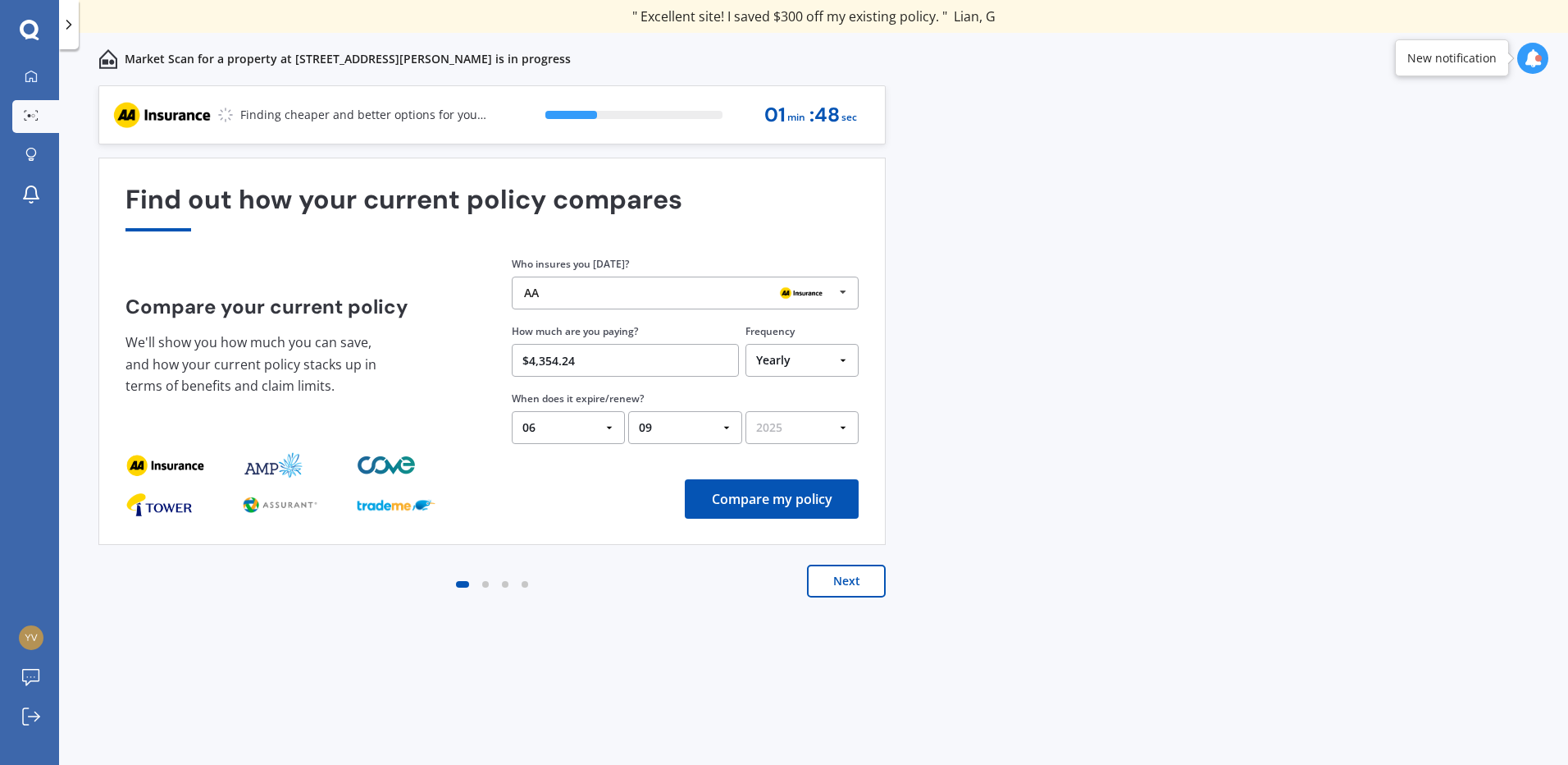
click at [746, 411] on select "YYYY 2026 2025 2024" at bounding box center [802, 428] width 113 height 33
click at [843, 587] on button "Next" at bounding box center [846, 581] width 79 height 33
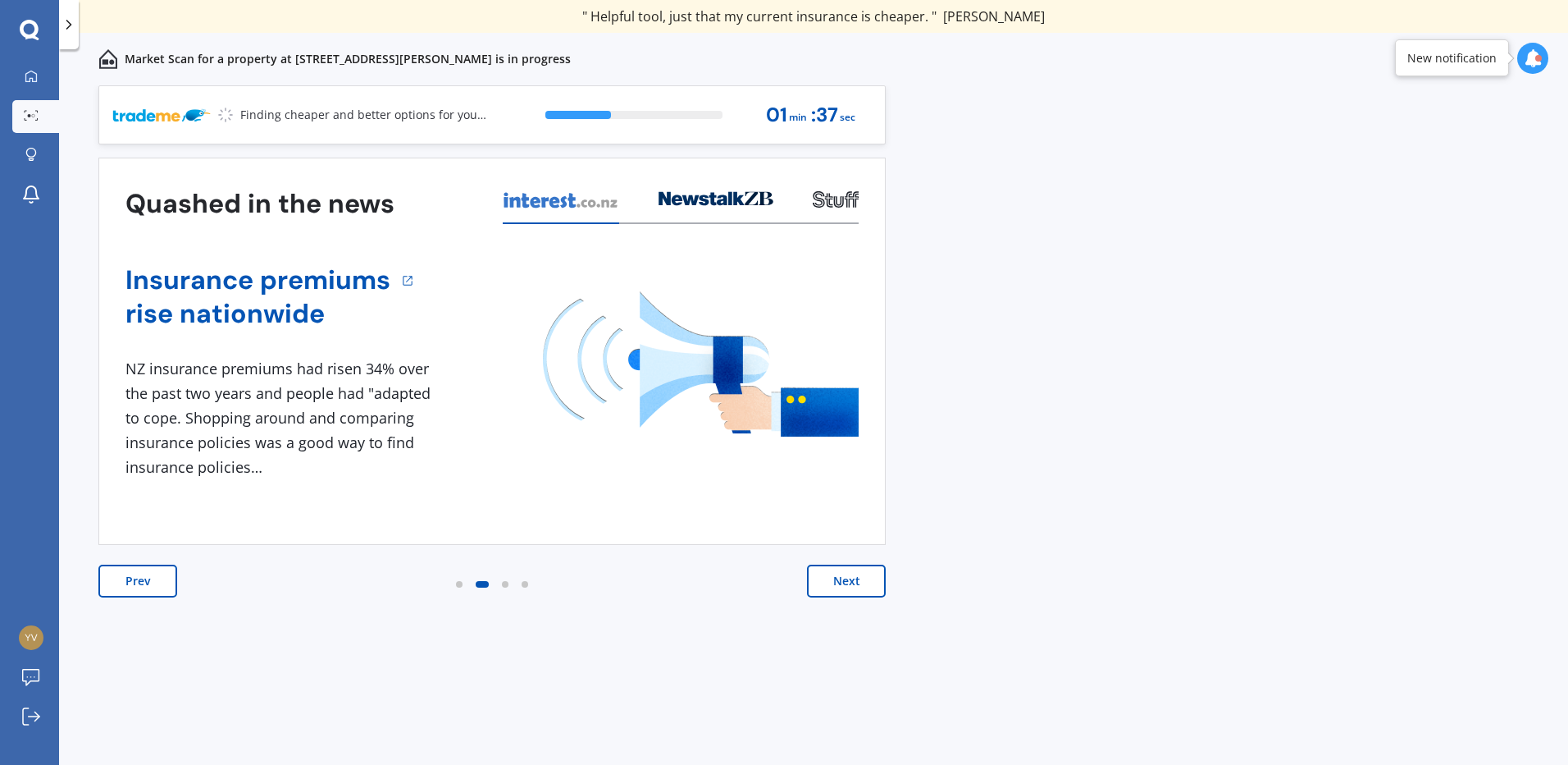
click at [843, 586] on button "Next" at bounding box center [846, 581] width 79 height 33
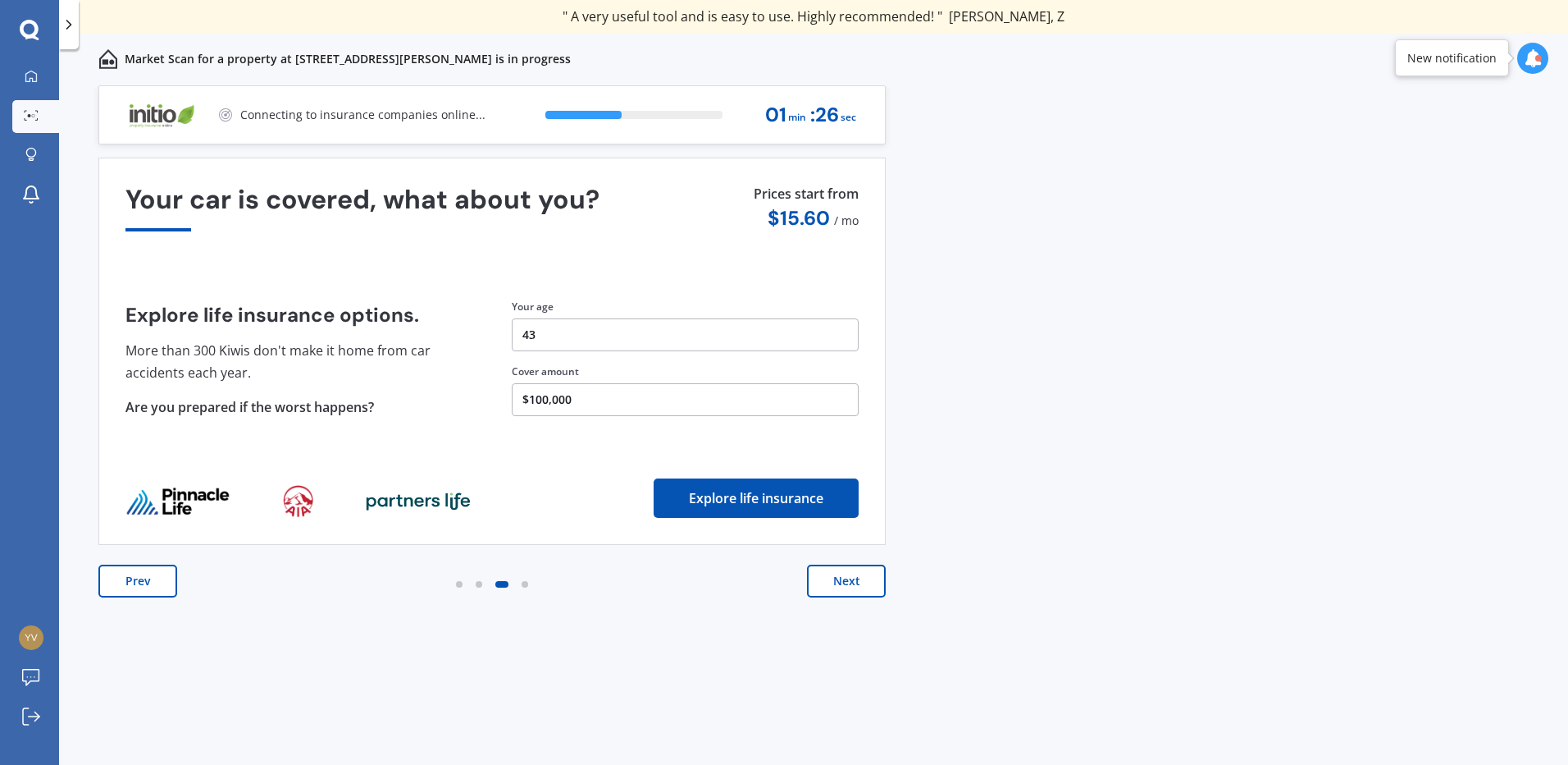
click at [843, 586] on button "Next" at bounding box center [846, 581] width 79 height 33
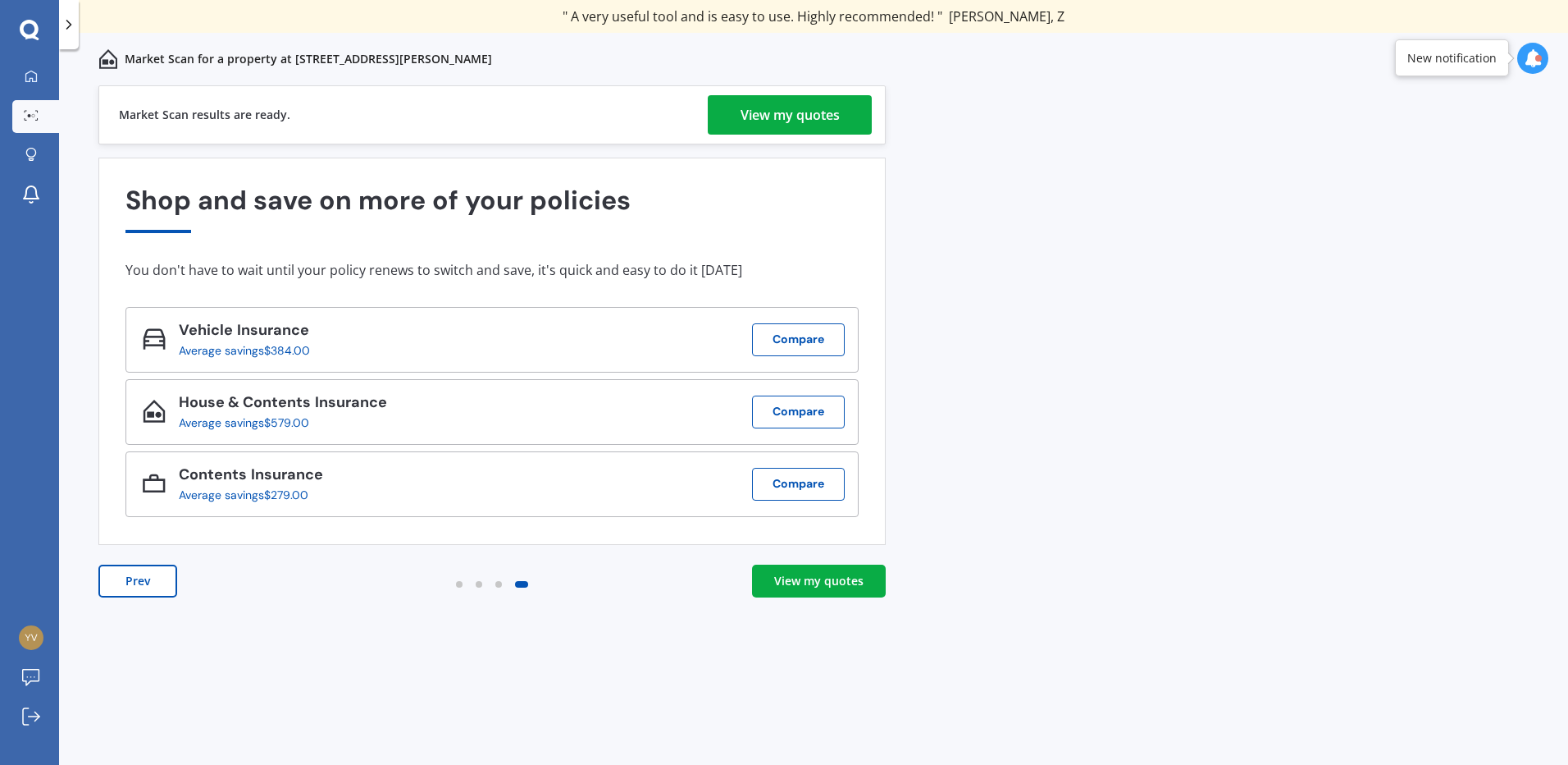
click at [826, 110] on div "View my quotes" at bounding box center [790, 115] width 99 height 40
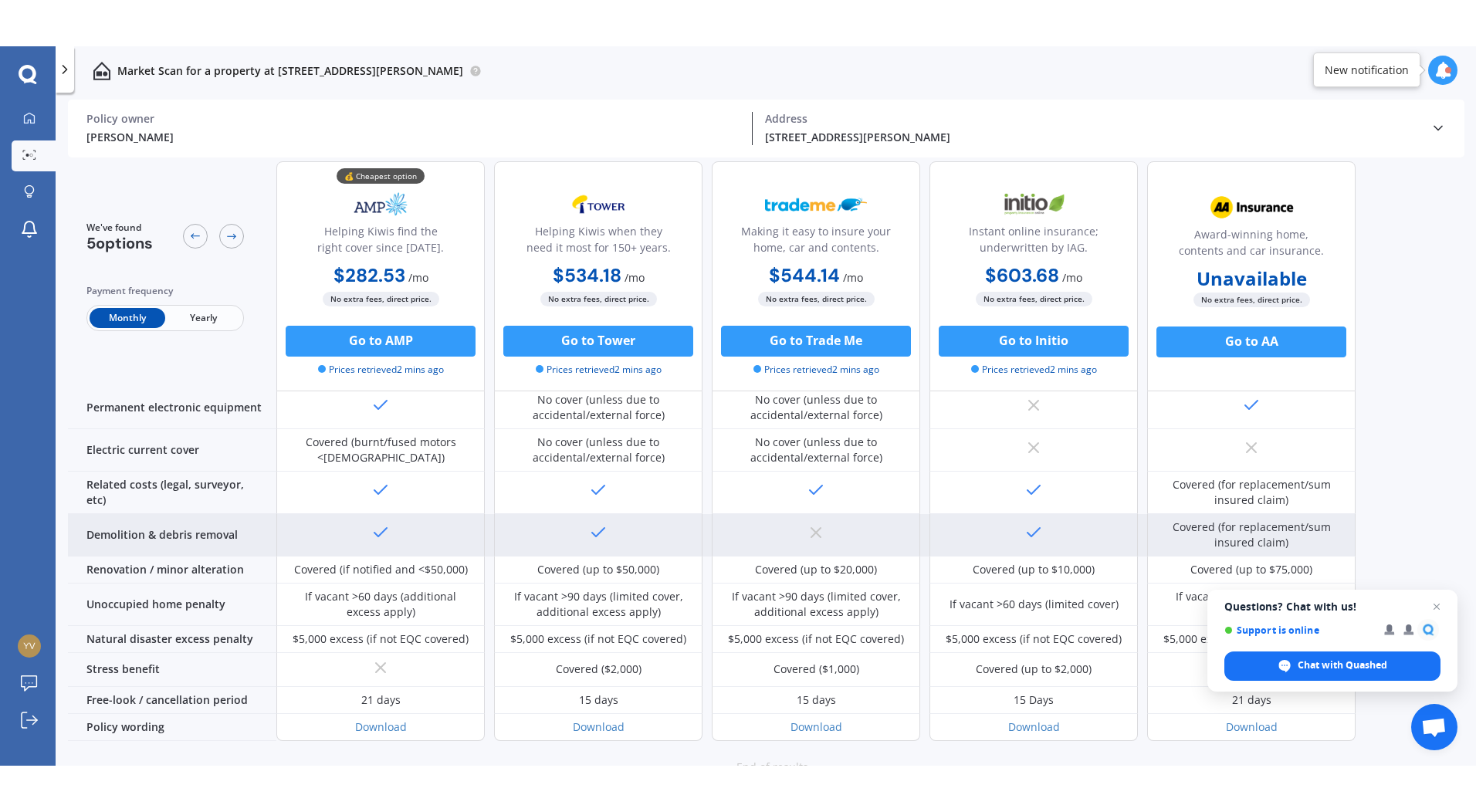
scroll to position [575, 0]
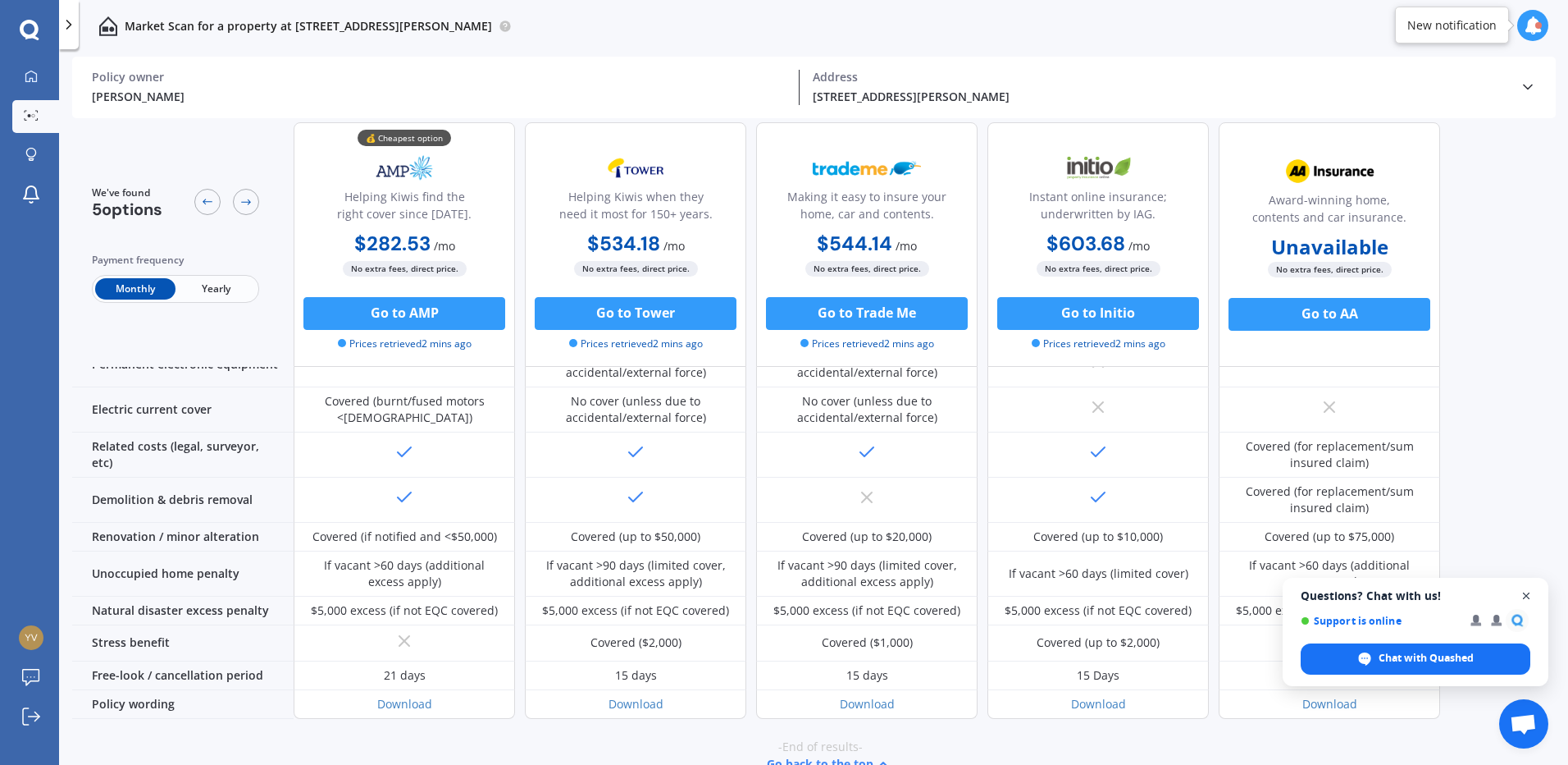
click at [1529, 596] on span "Open chat" at bounding box center [1526, 596] width 21 height 21
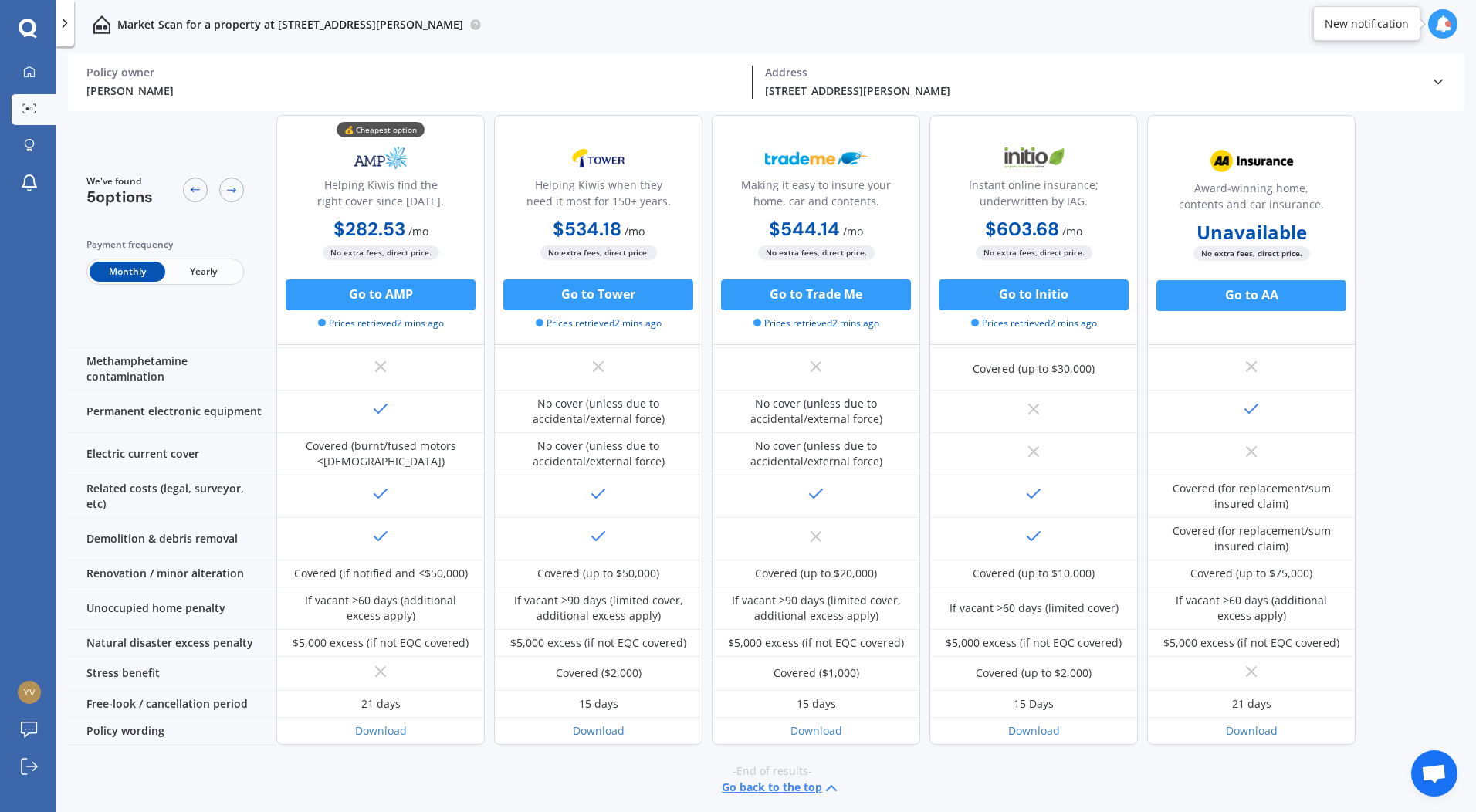
scroll to position [483, 0]
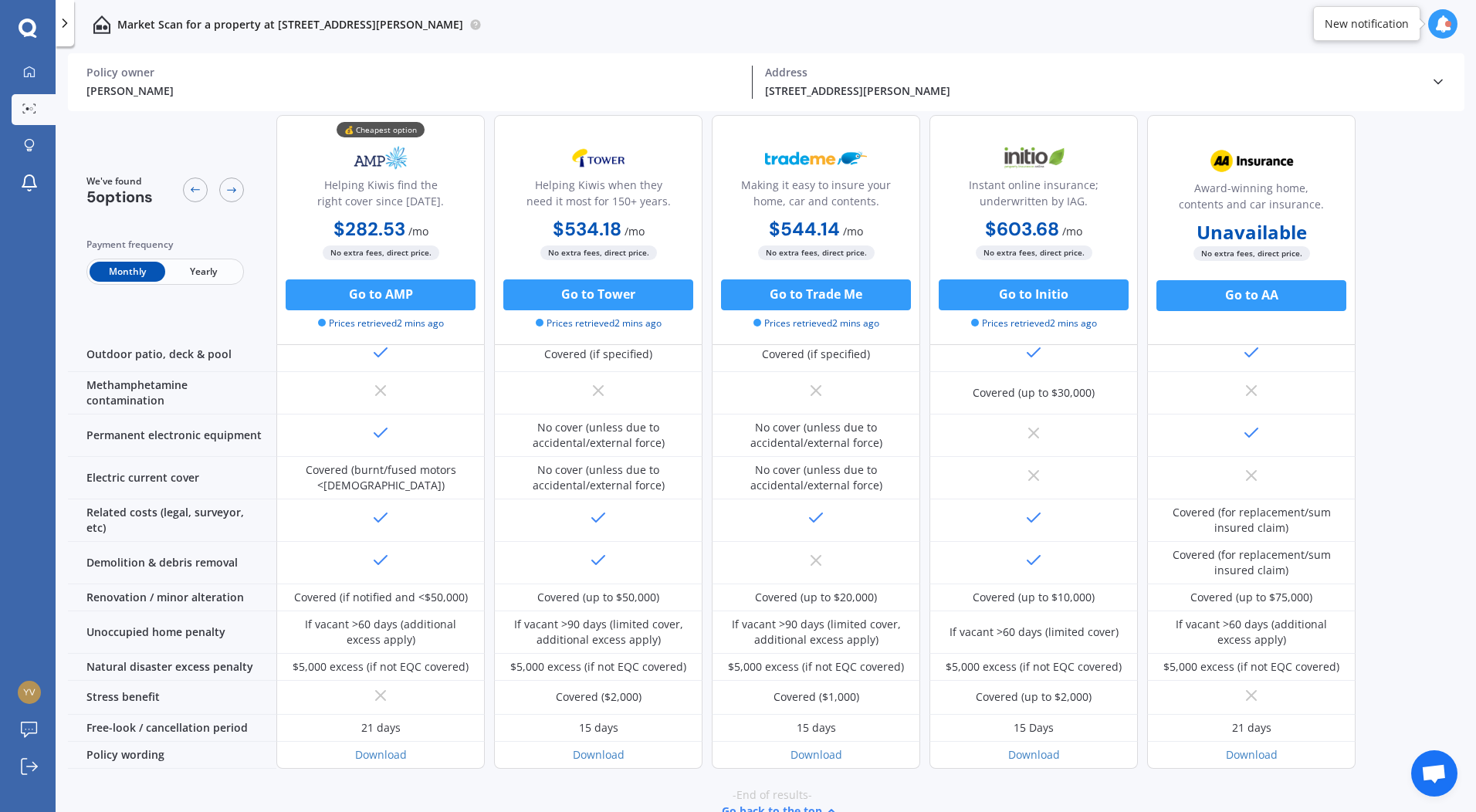
click at [199, 271] on span "Yearly" at bounding box center [203, 271] width 76 height 20
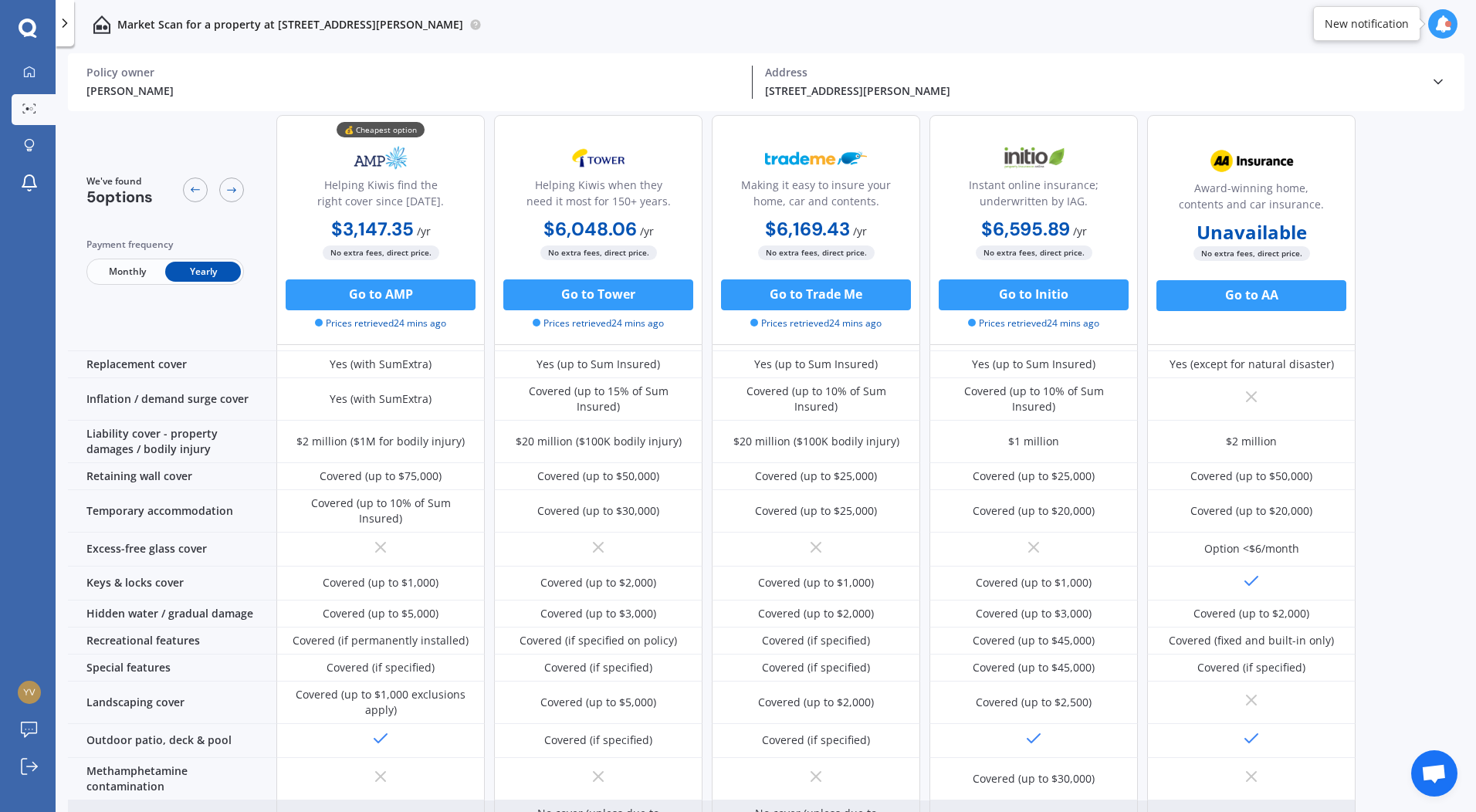
scroll to position [0, 0]
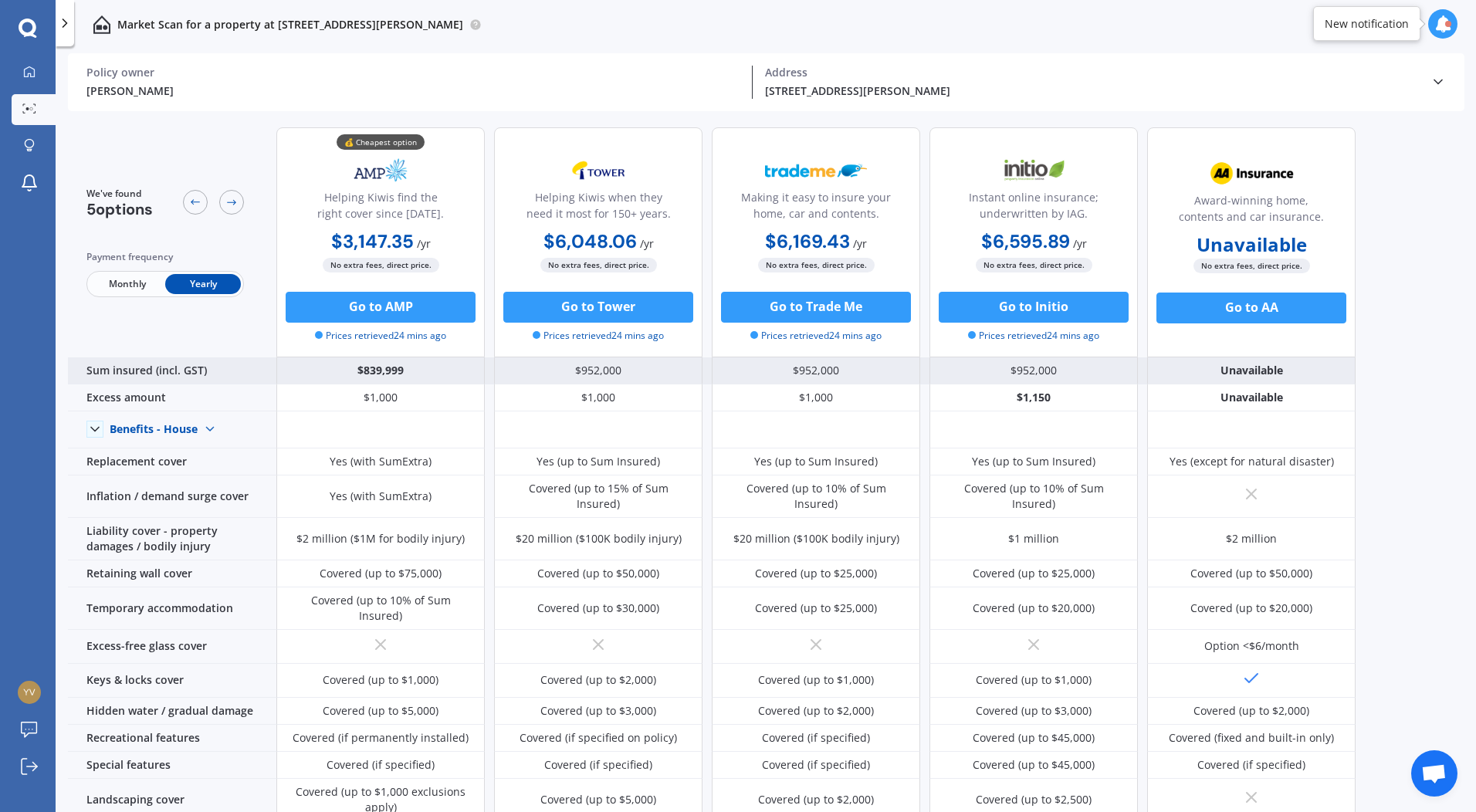
click at [387, 372] on div "$839,999" at bounding box center [380, 371] width 209 height 27
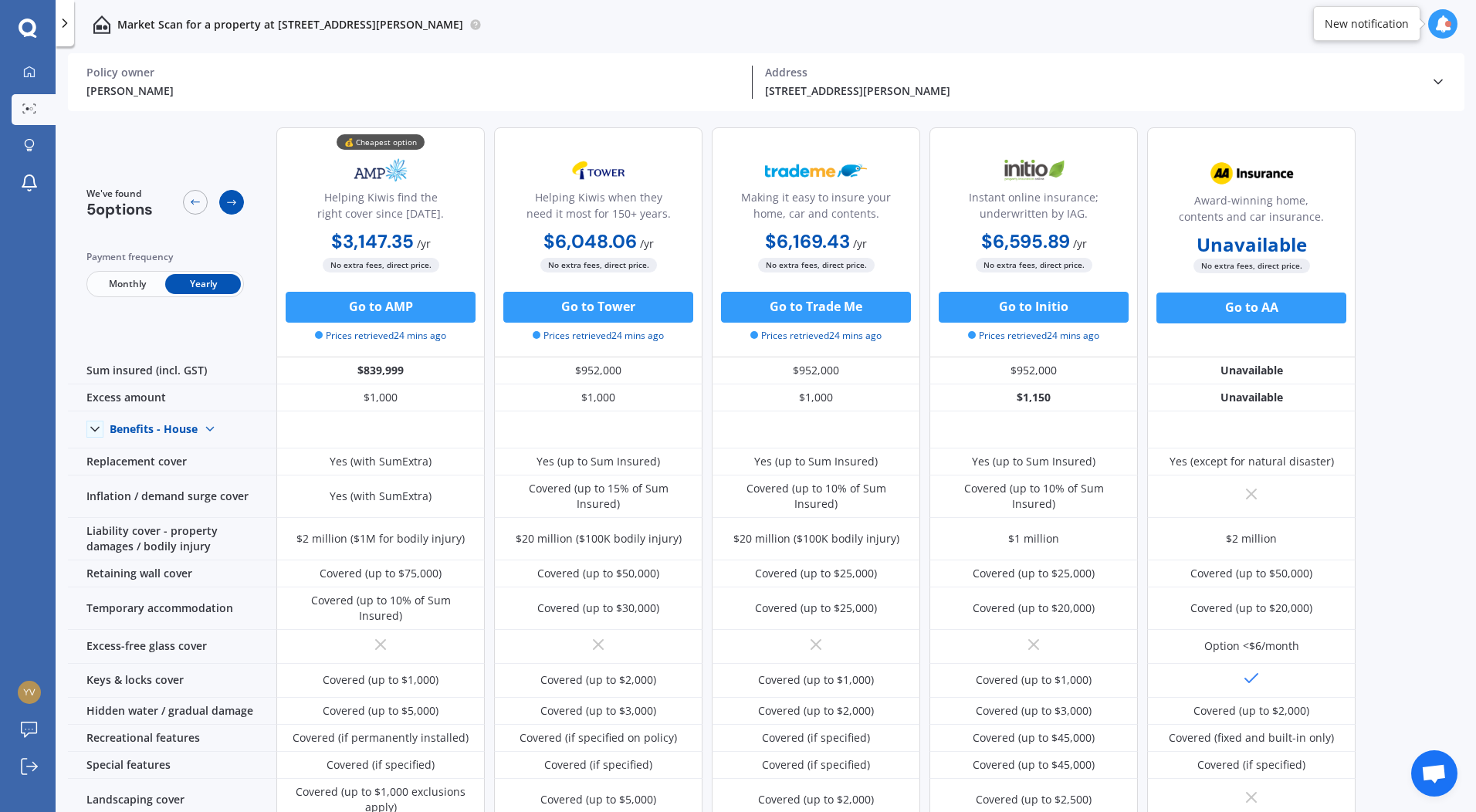
click at [230, 206] on icon at bounding box center [232, 202] width 12 height 12
click at [207, 202] on div at bounding box center [195, 202] width 25 height 25
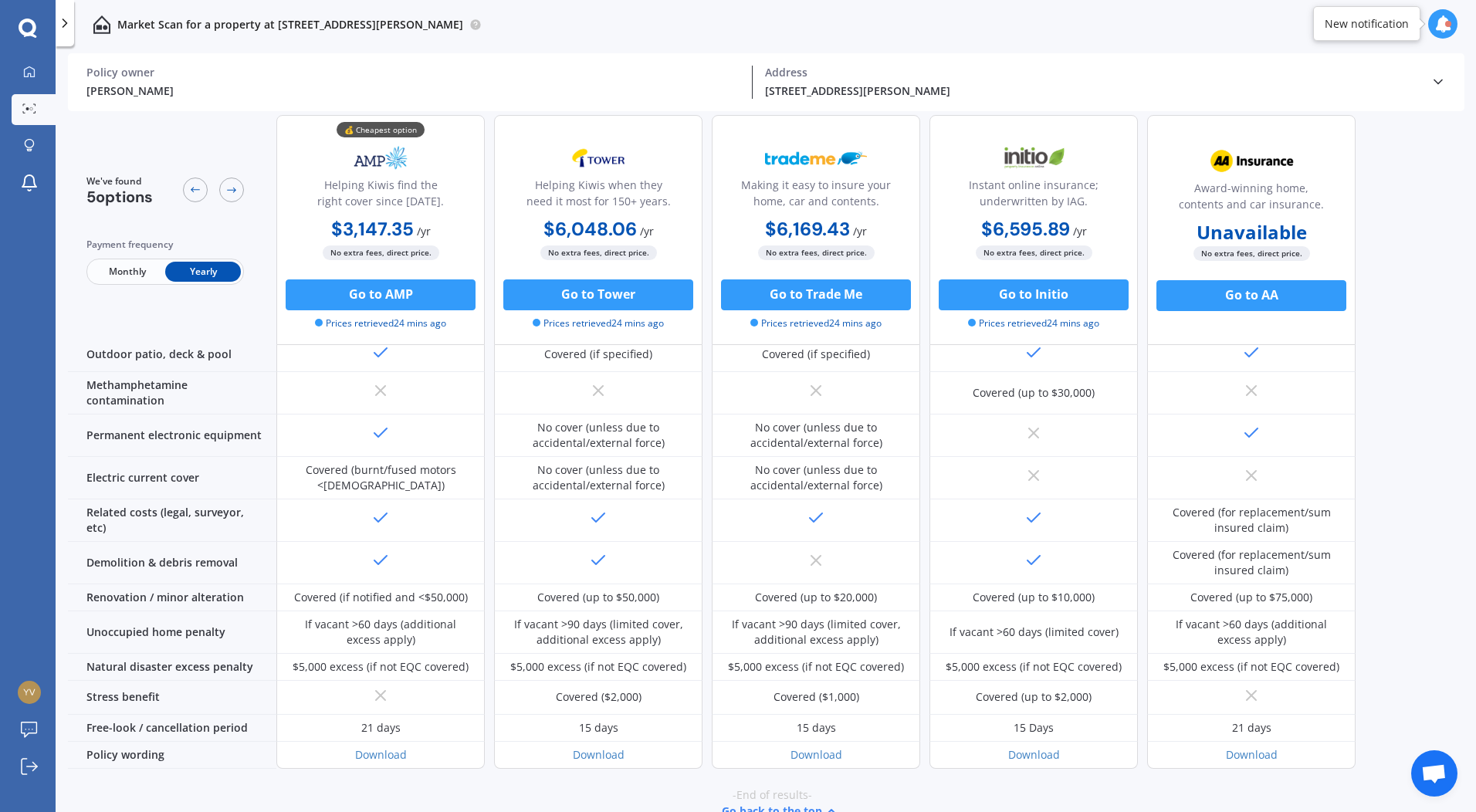
scroll to position [21, 0]
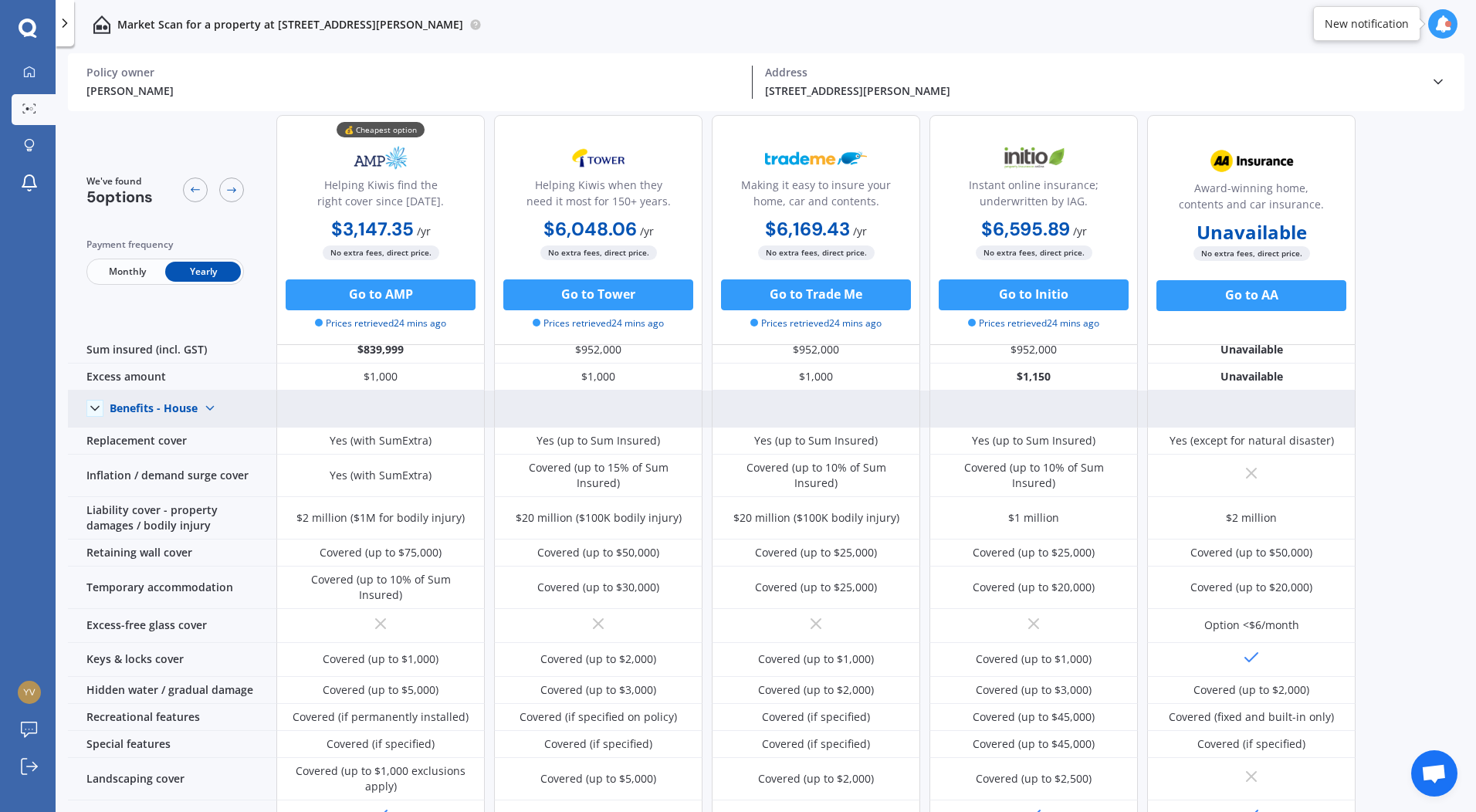
click at [214, 406] on img at bounding box center [210, 409] width 25 height 25
click at [212, 471] on div "Benefits - Contents" at bounding box center [171, 463] width 123 height 28
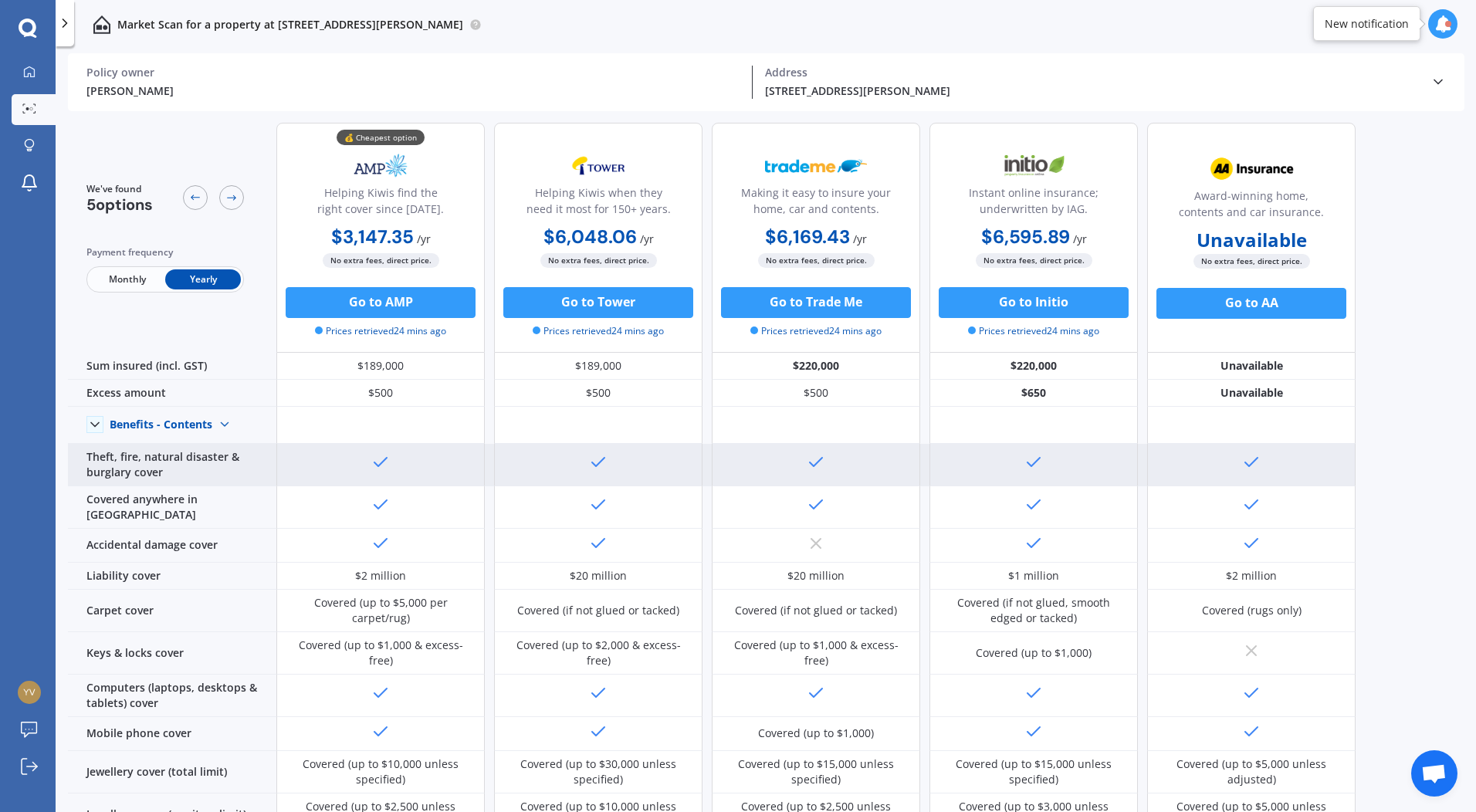
scroll to position [0, 0]
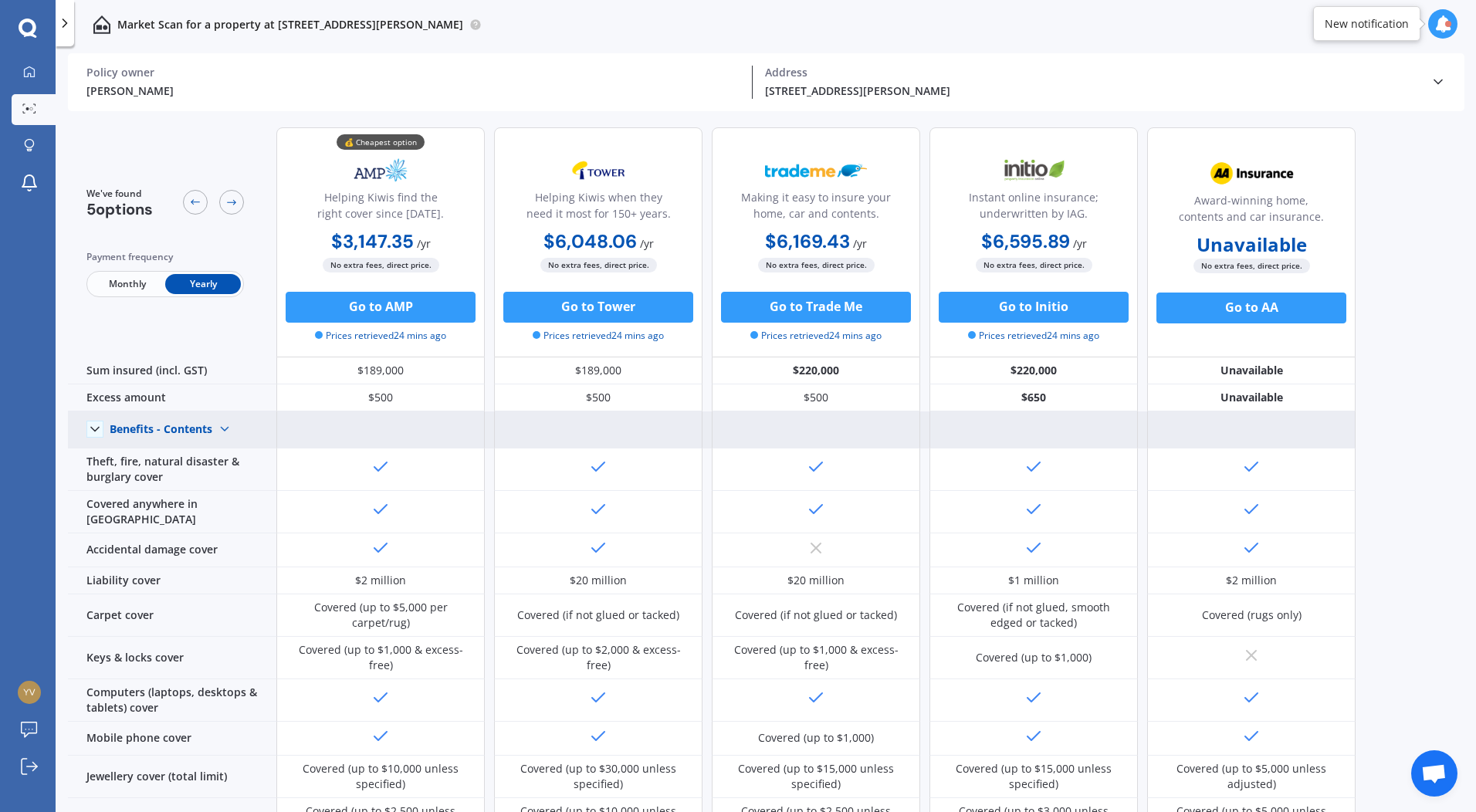
click at [223, 428] on img at bounding box center [225, 429] width 25 height 25
click at [203, 452] on span "Benefits - House" at bounding box center [164, 455] width 84 height 15
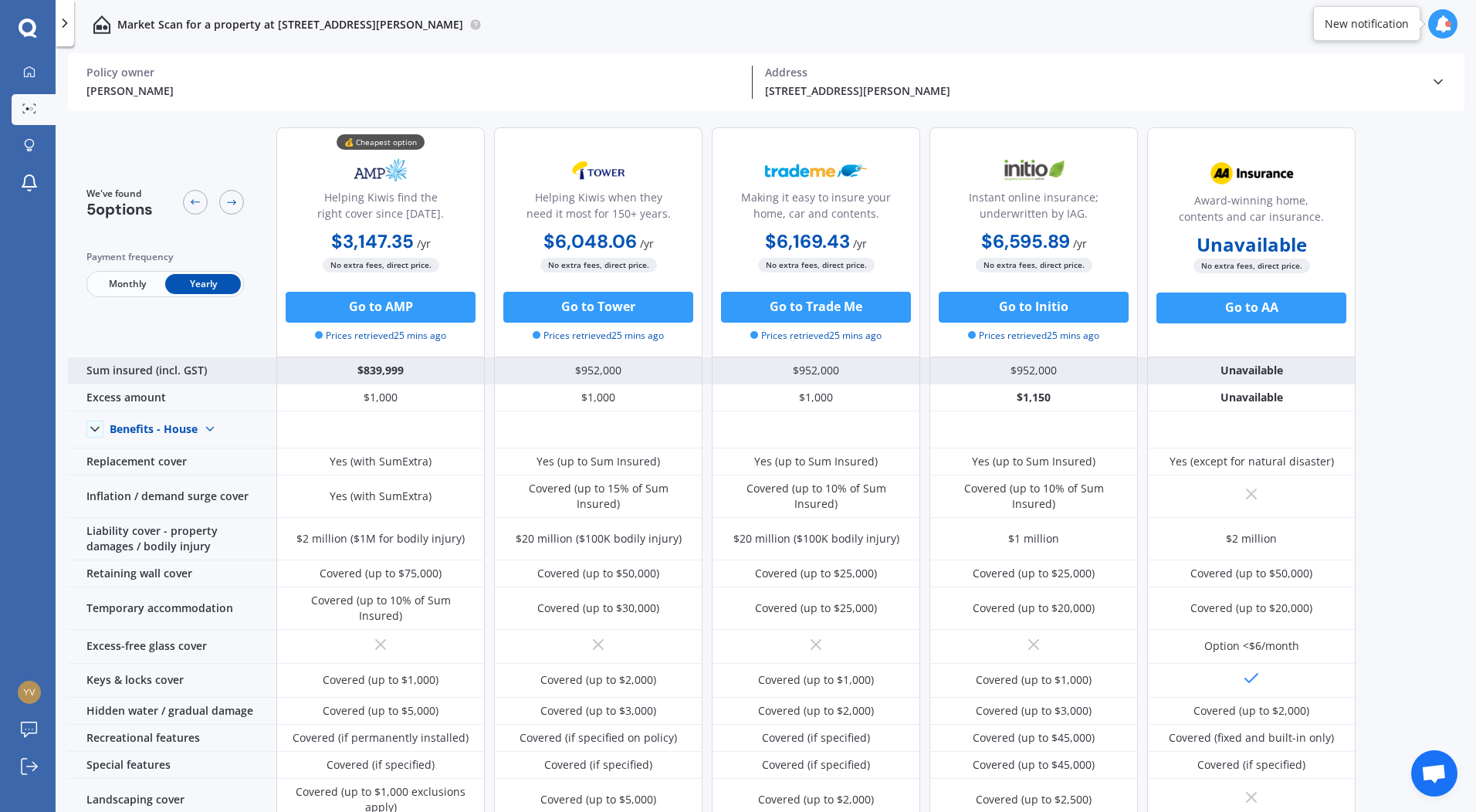
click at [392, 375] on div "$839,999" at bounding box center [380, 371] width 209 height 27
drag, startPoint x: 408, startPoint y: 370, endPoint x: 357, endPoint y: 368, distance: 51.0
click at [357, 368] on div "$839,999" at bounding box center [380, 371] width 209 height 27
drag, startPoint x: 357, startPoint y: 368, endPoint x: 369, endPoint y: 370, distance: 12.2
click at [369, 370] on div "$839,999" at bounding box center [380, 371] width 209 height 27
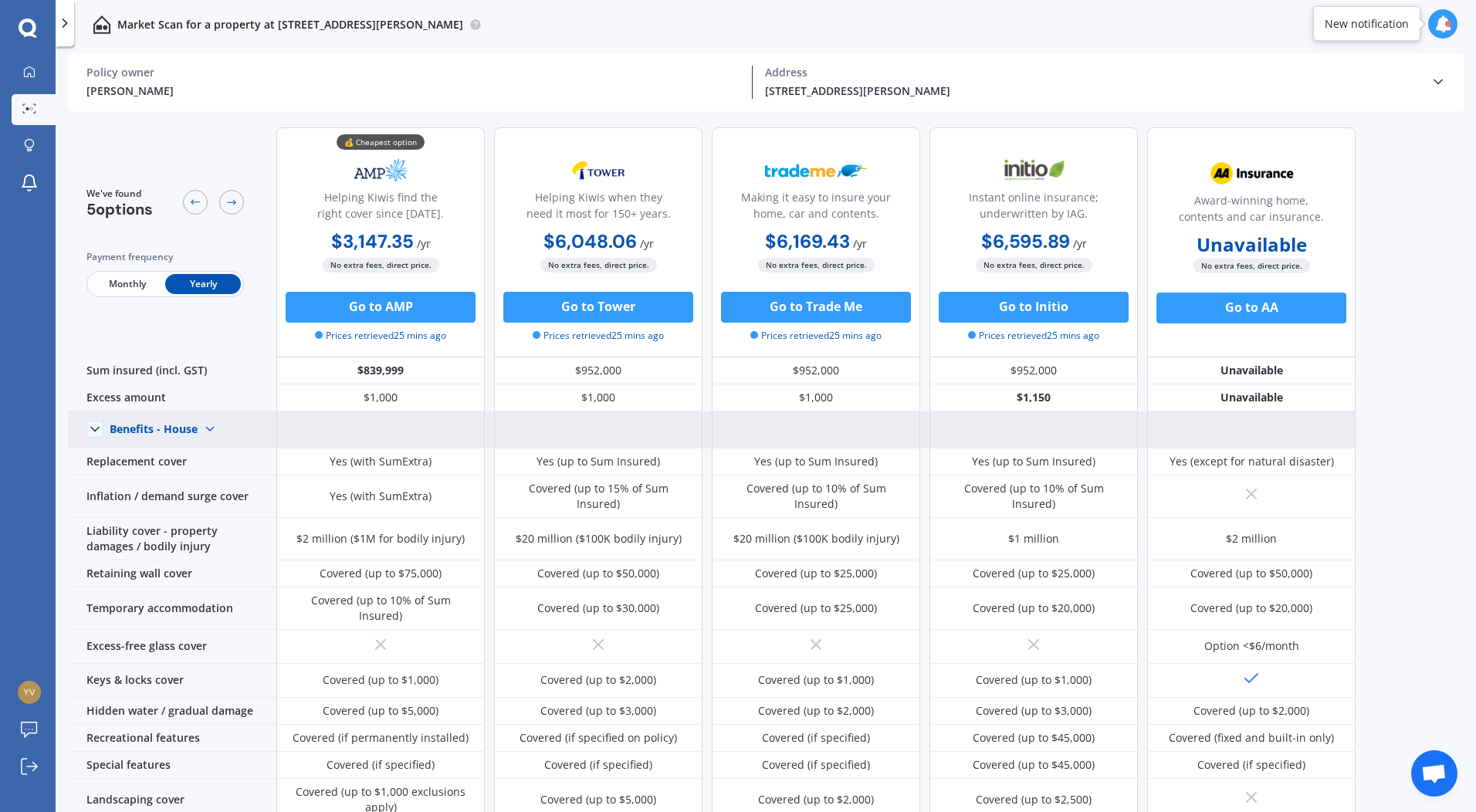
click at [210, 431] on img at bounding box center [210, 429] width 25 height 25
click at [185, 479] on span "Benefits - Contents" at bounding box center [171, 483] width 98 height 15
